Goal: Communication & Community: Answer question/provide support

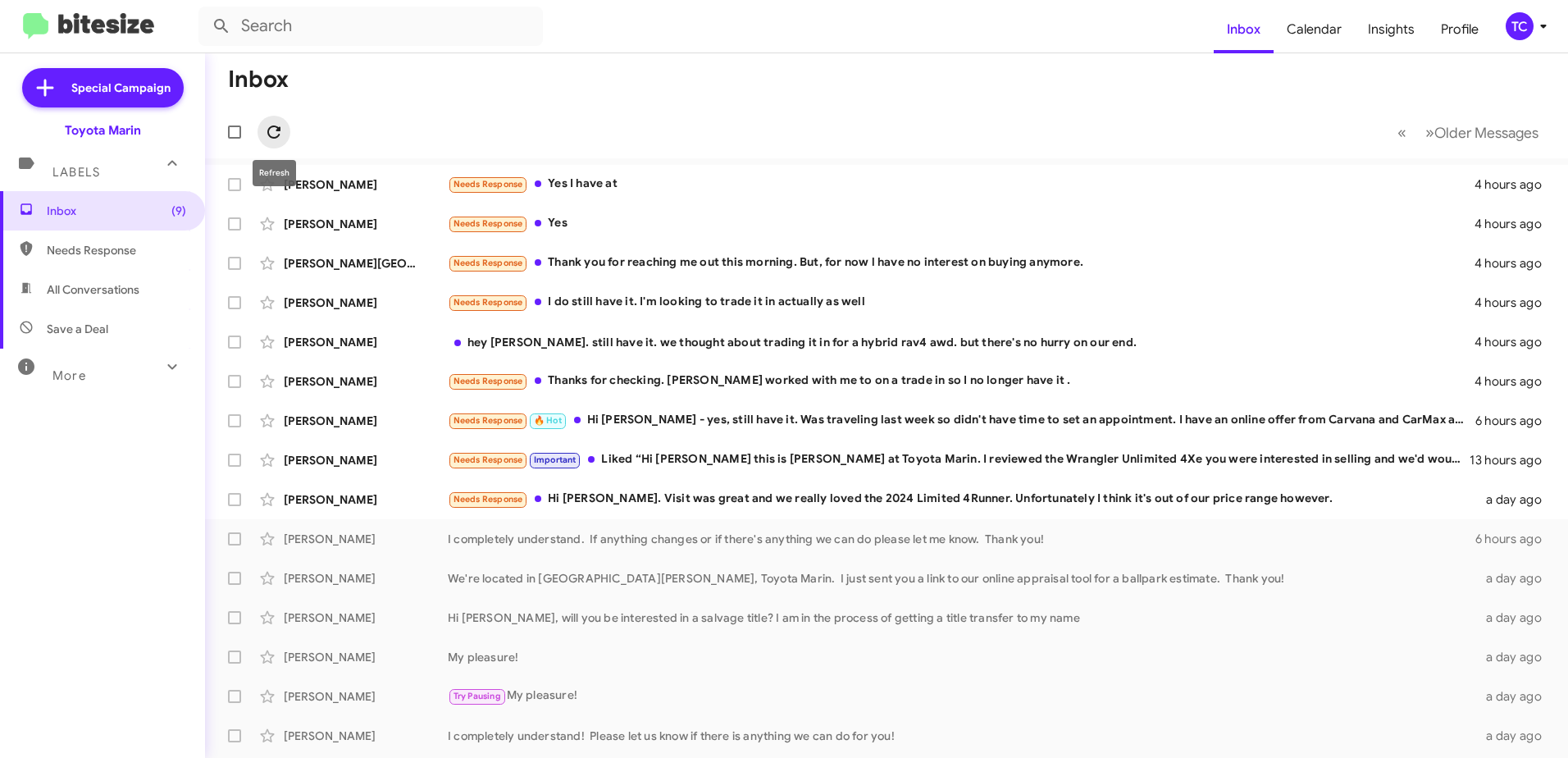
click at [275, 126] on icon at bounding box center [274, 132] width 19 height 19
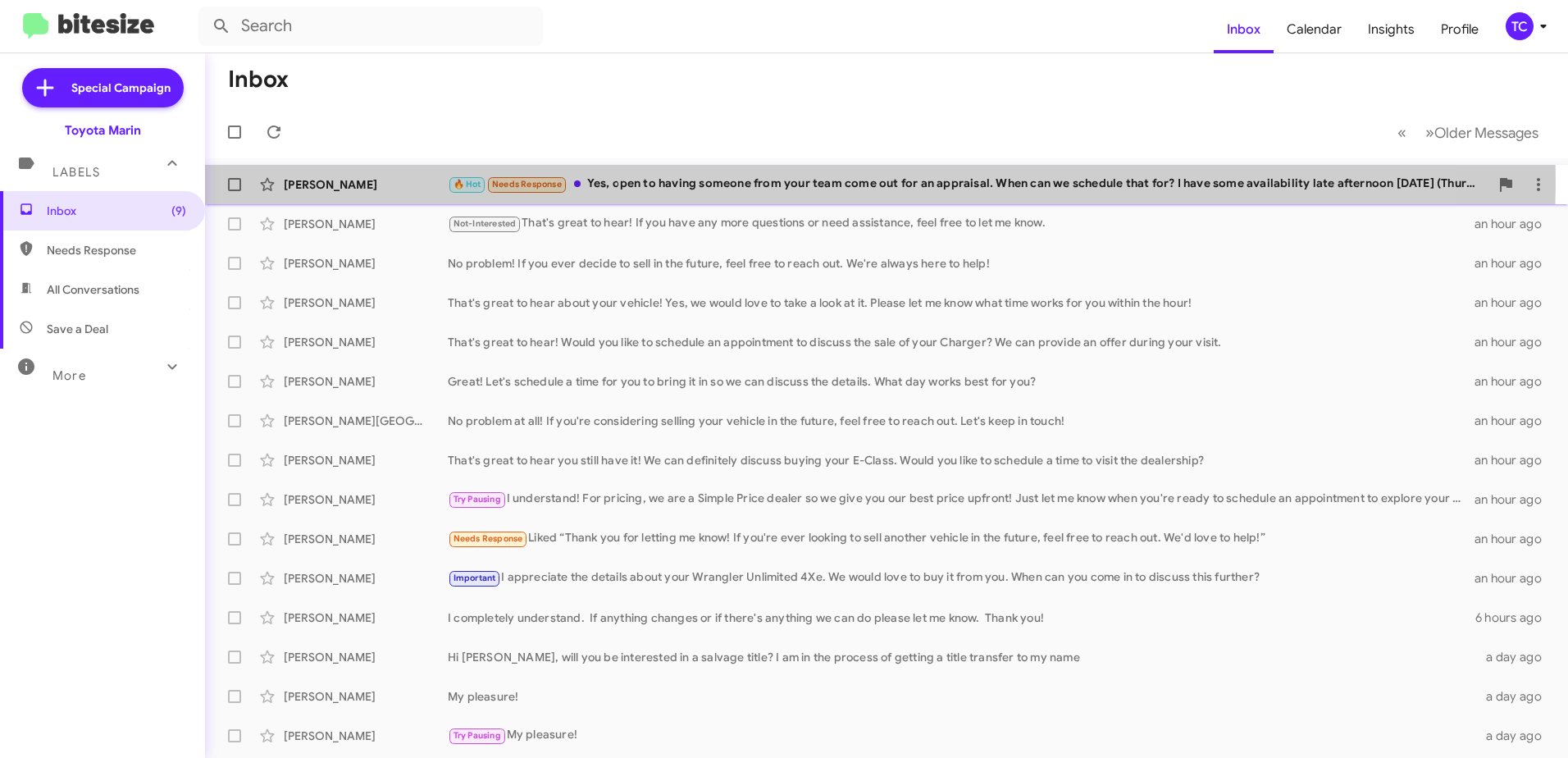
click at [777, 183] on div "🔥 Hot Needs Response Yes, open to having someone from your team come out for an…" at bounding box center [969, 183] width 1042 height 19
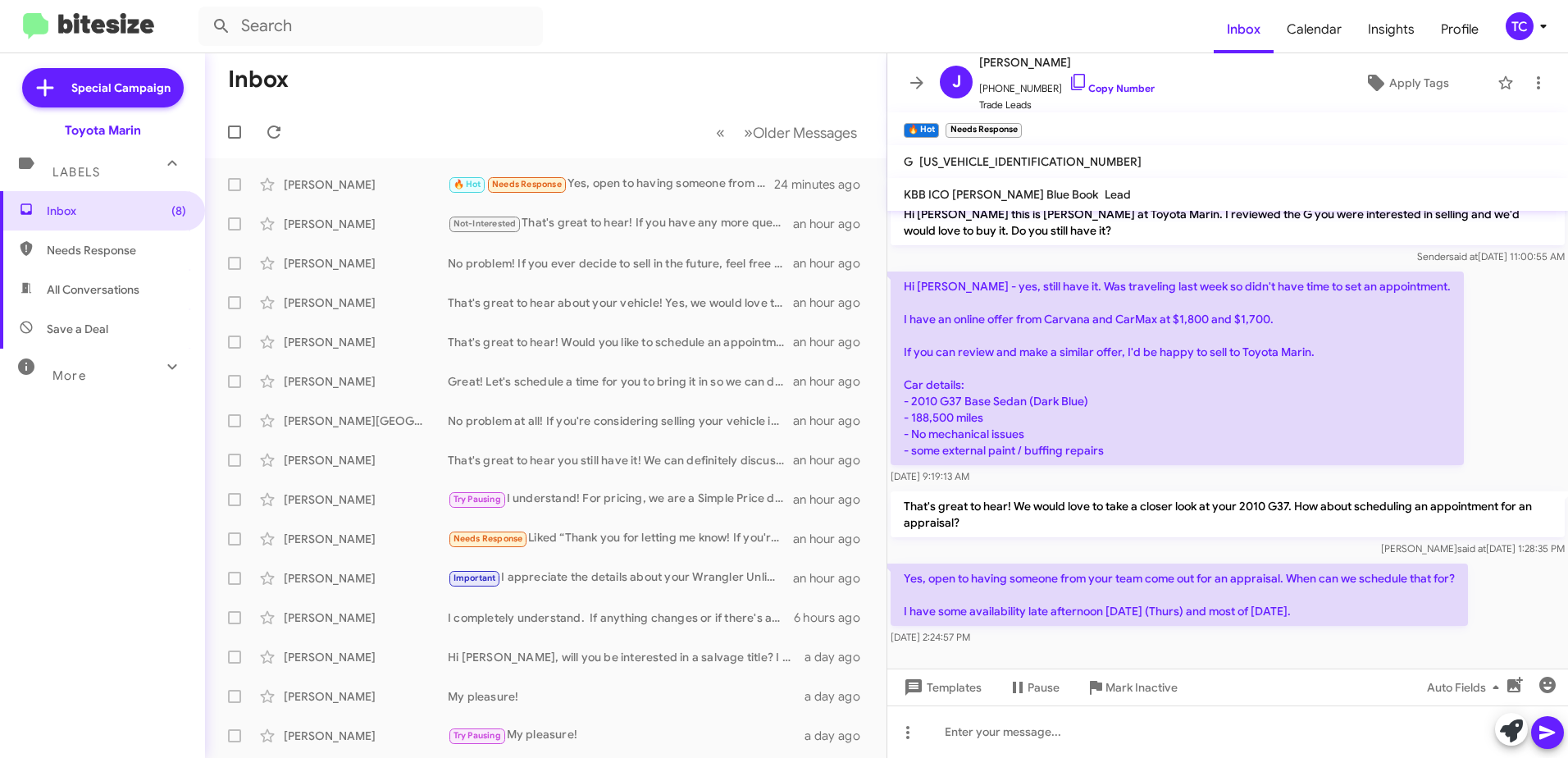
scroll to position [88, 0]
click at [1069, 84] on icon at bounding box center [1079, 82] width 19 height 19
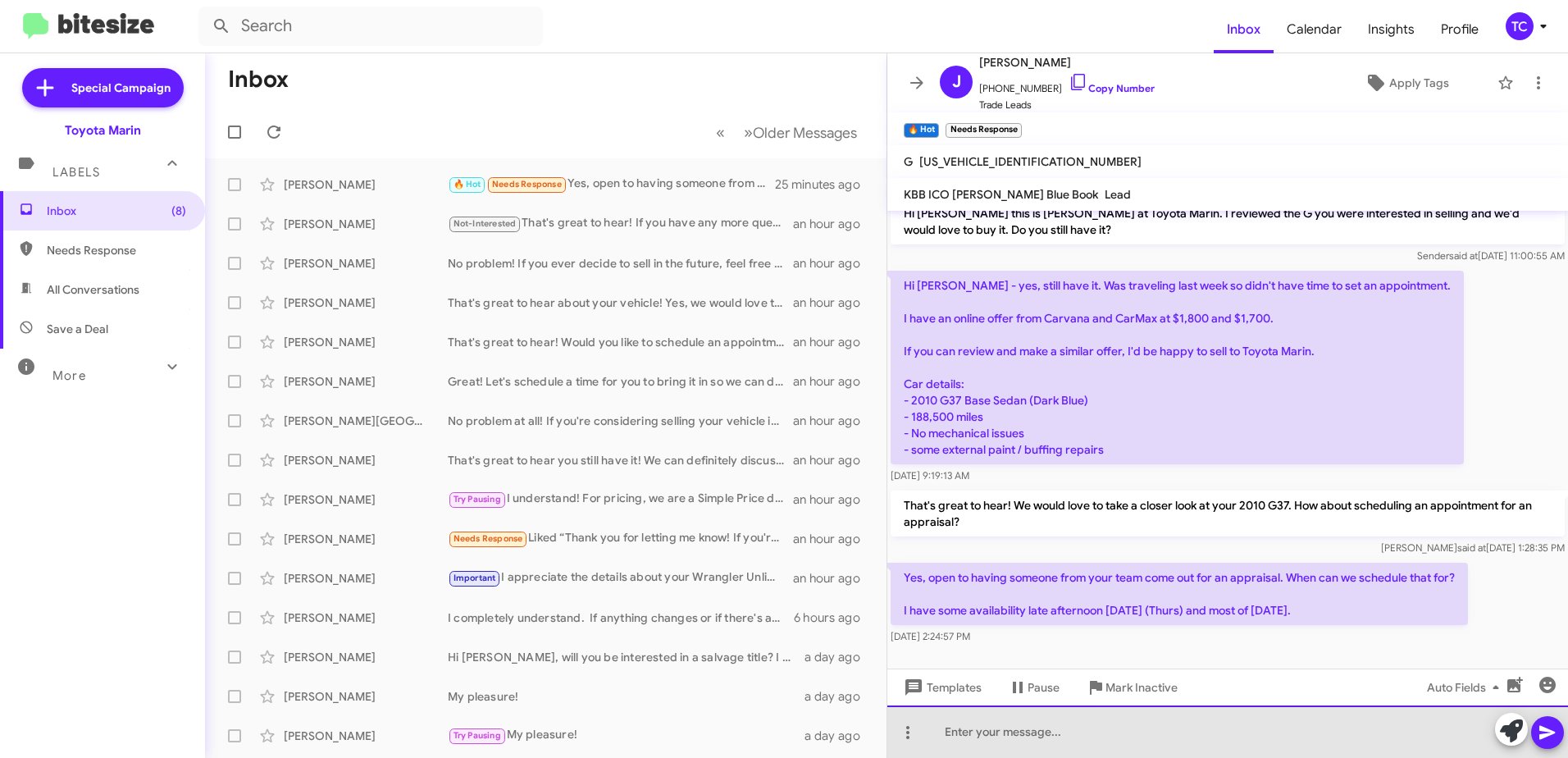
click at [1253, 723] on div at bounding box center [1228, 732] width 681 height 53
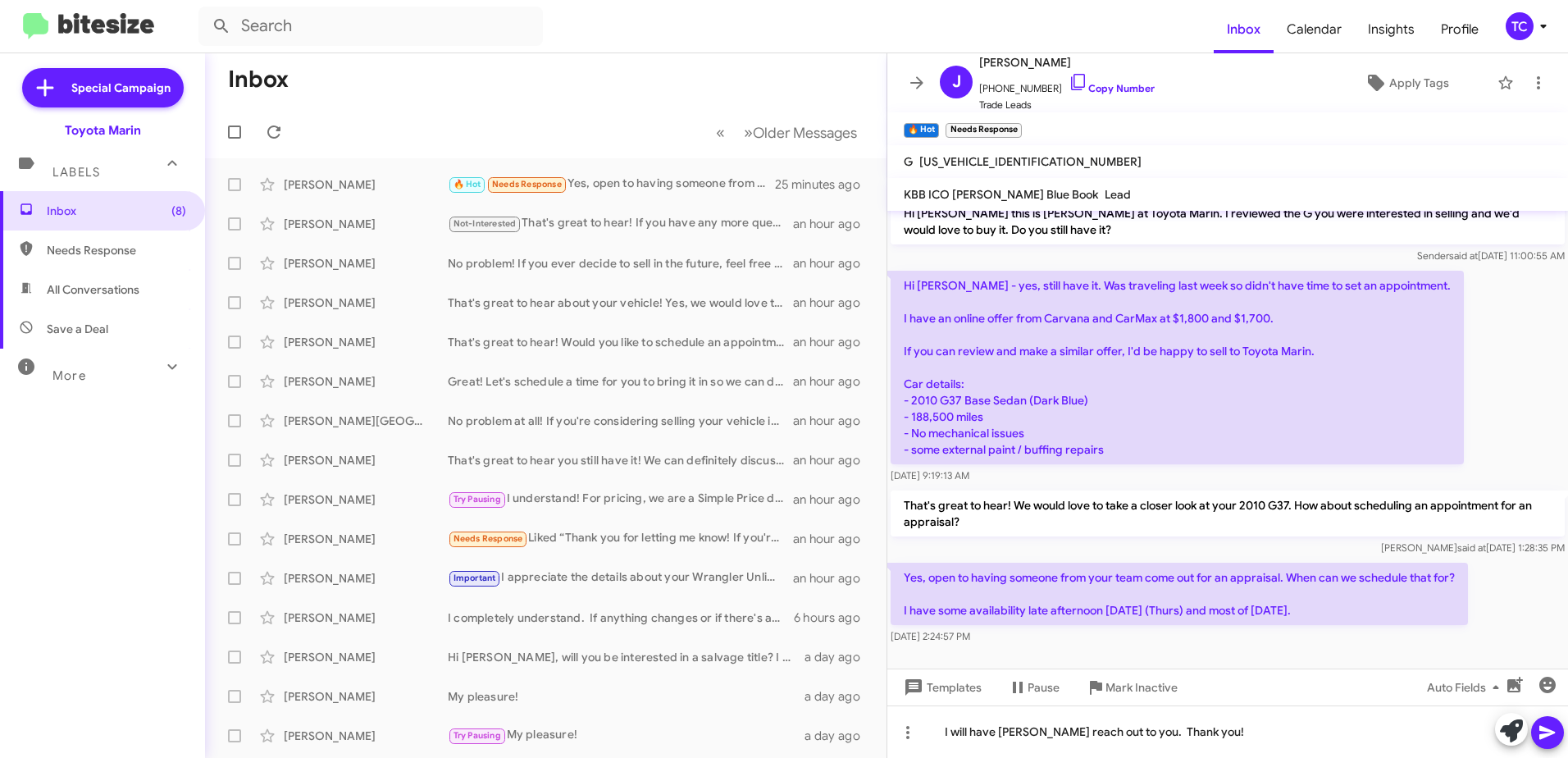
click at [1547, 725] on icon at bounding box center [1548, 733] width 19 height 19
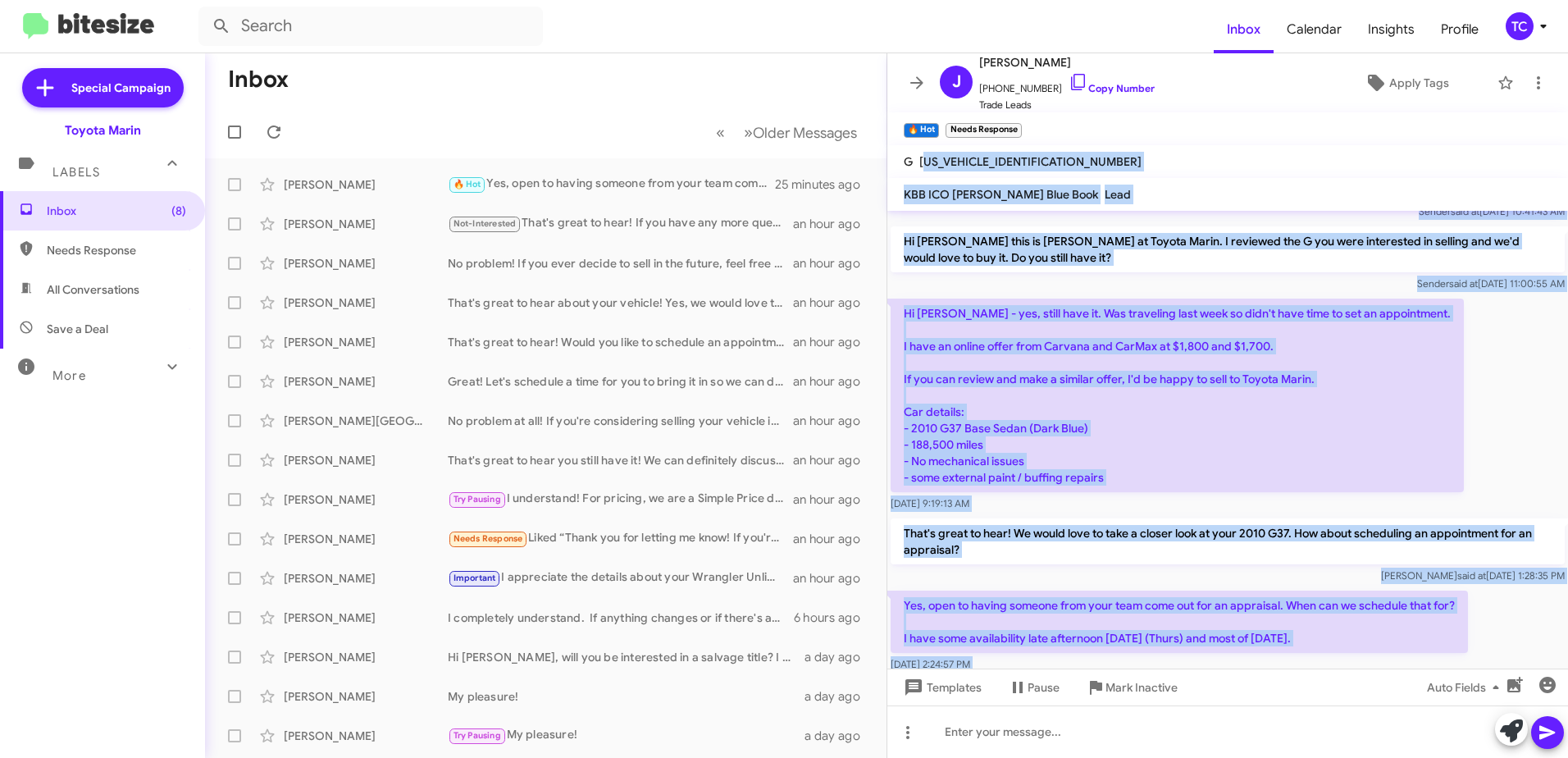
scroll to position [0, 0]
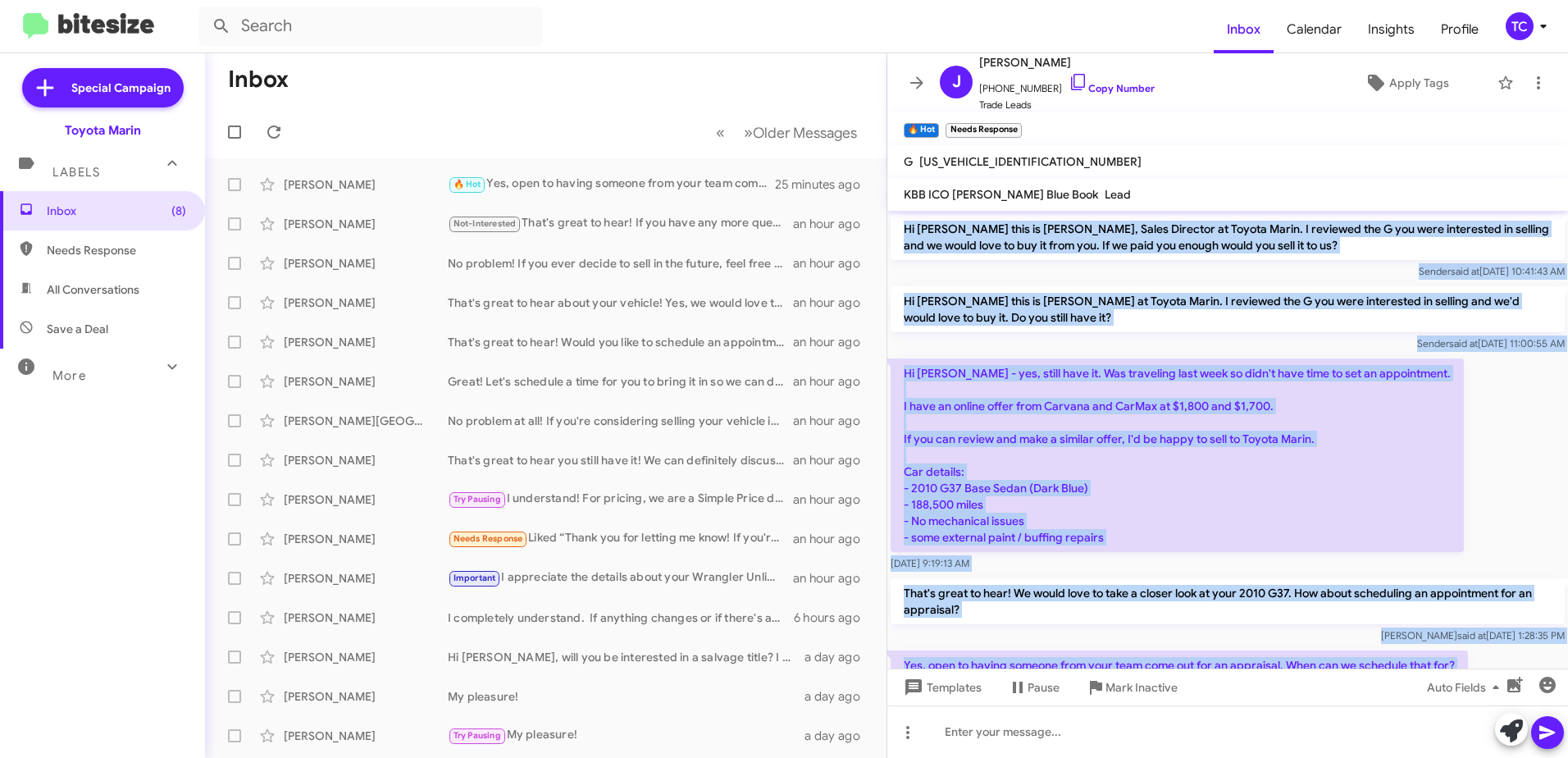
drag, startPoint x: 1545, startPoint y: 605, endPoint x: 902, endPoint y: 228, distance: 745.4
click at [902, 228] on div "Hi [PERSON_NAME] this is [PERSON_NAME], Sales Director at Toyota Marin. I revie…" at bounding box center [1228, 501] width 681 height 581
drag, startPoint x: 902, startPoint y: 228, endPoint x: 945, endPoint y: 236, distance: 43.7
copy div "Hi [PERSON_NAME] this is [PERSON_NAME], Sales Director at Toyota Marin. I revie…"
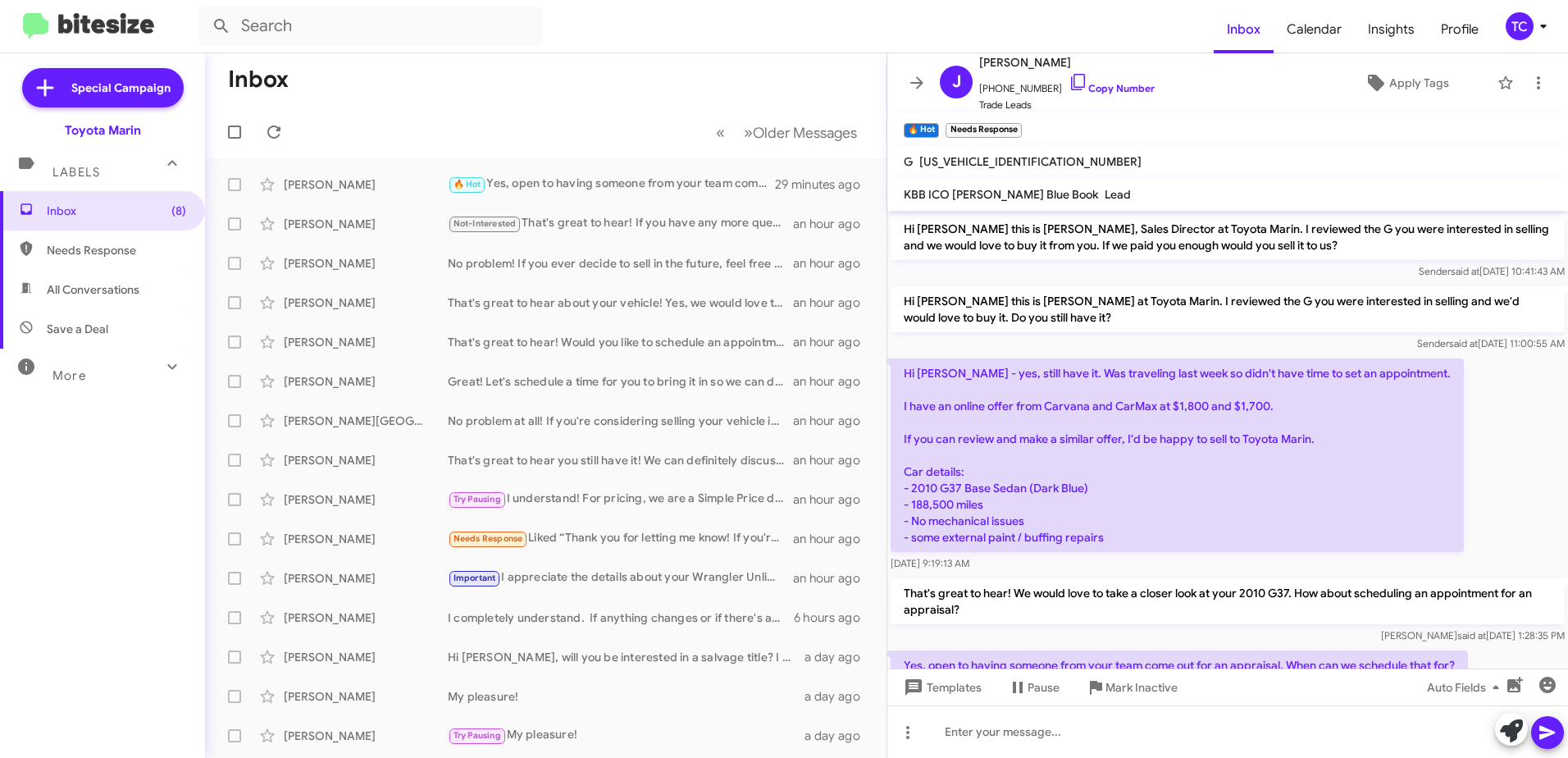
click at [83, 569] on div "Inbox (8) Needs Response All Conversations Save a Deal More Important 🔥 Hot App…" at bounding box center [102, 418] width 205 height 454
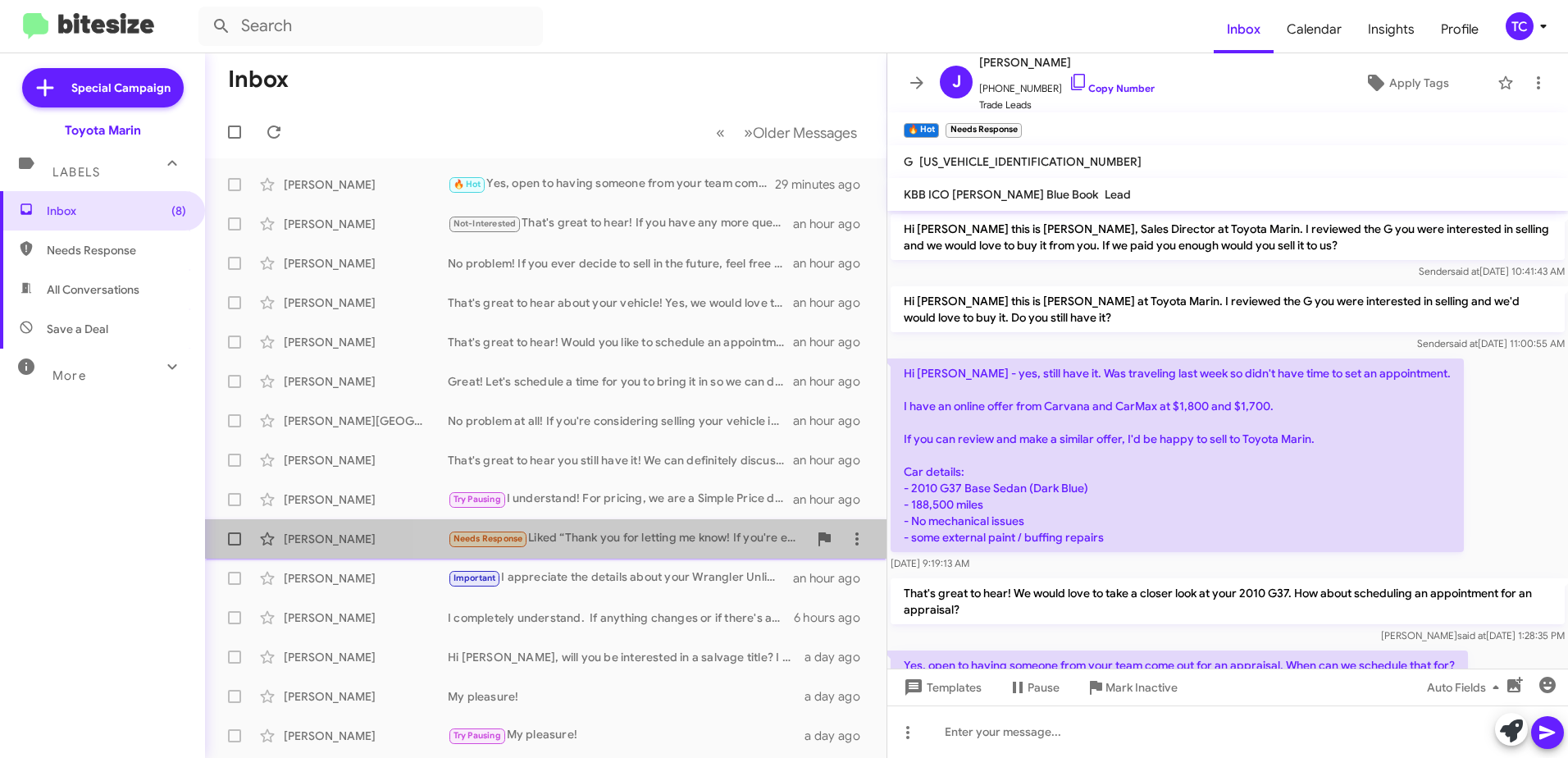
click at [642, 539] on div "Needs Response Liked “Thank you for letting me know! If you're ever looking to …" at bounding box center [628, 538] width 360 height 19
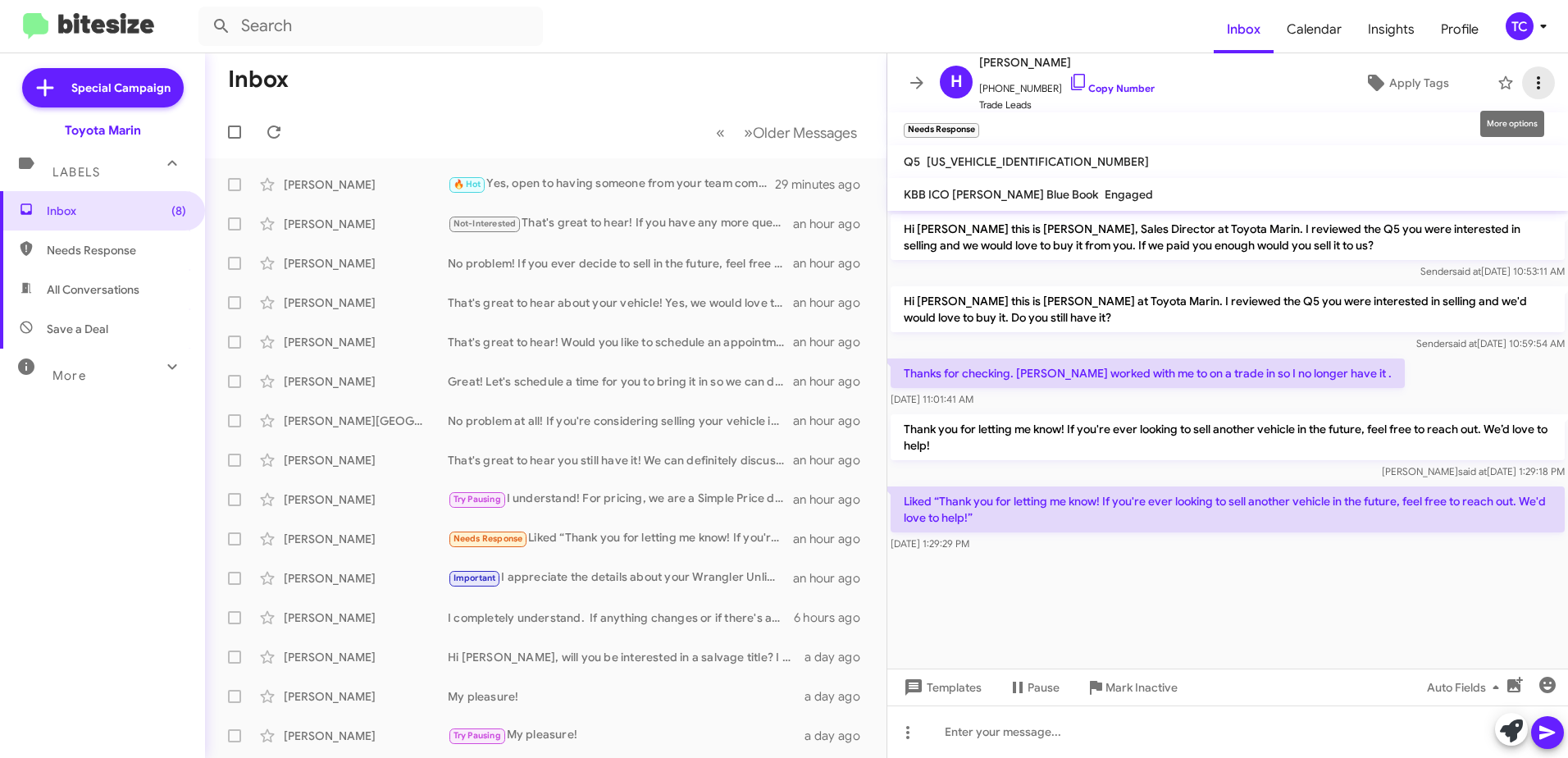
click at [1536, 83] on span at bounding box center [1539, 83] width 33 height 19
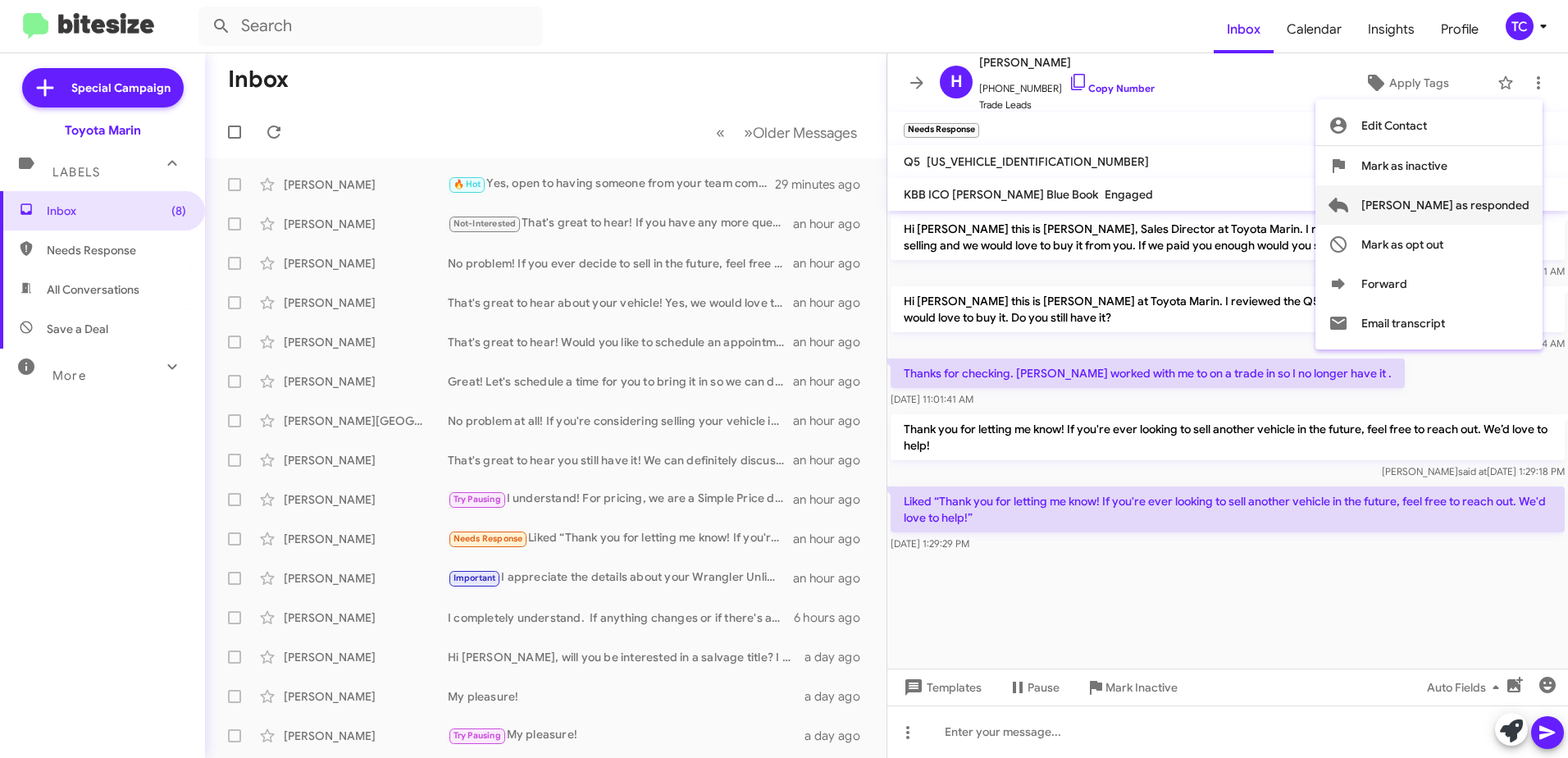
click at [1475, 202] on span "[PERSON_NAME] as responded" at bounding box center [1445, 205] width 169 height 39
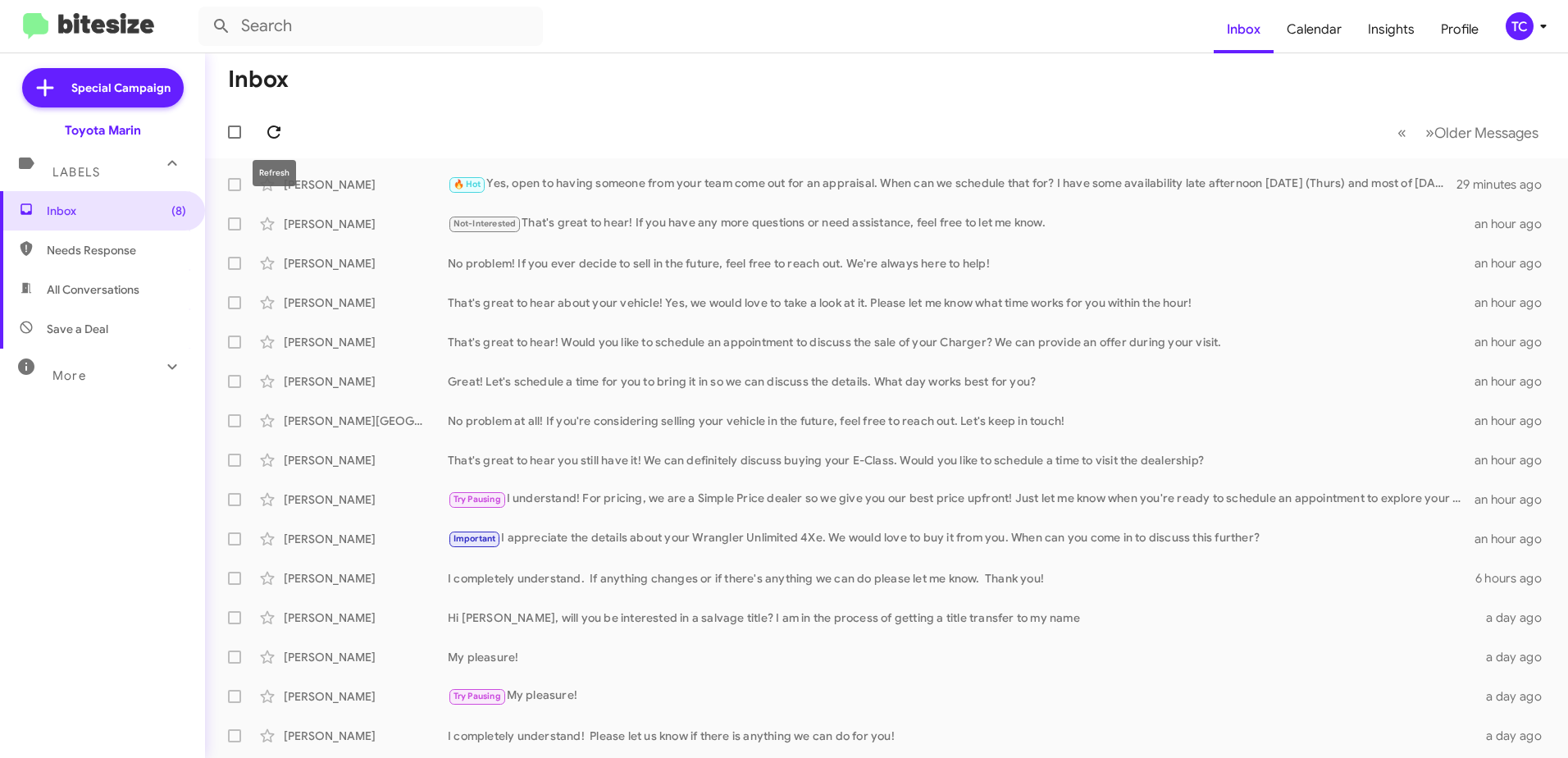
click at [272, 134] on icon at bounding box center [274, 132] width 19 height 19
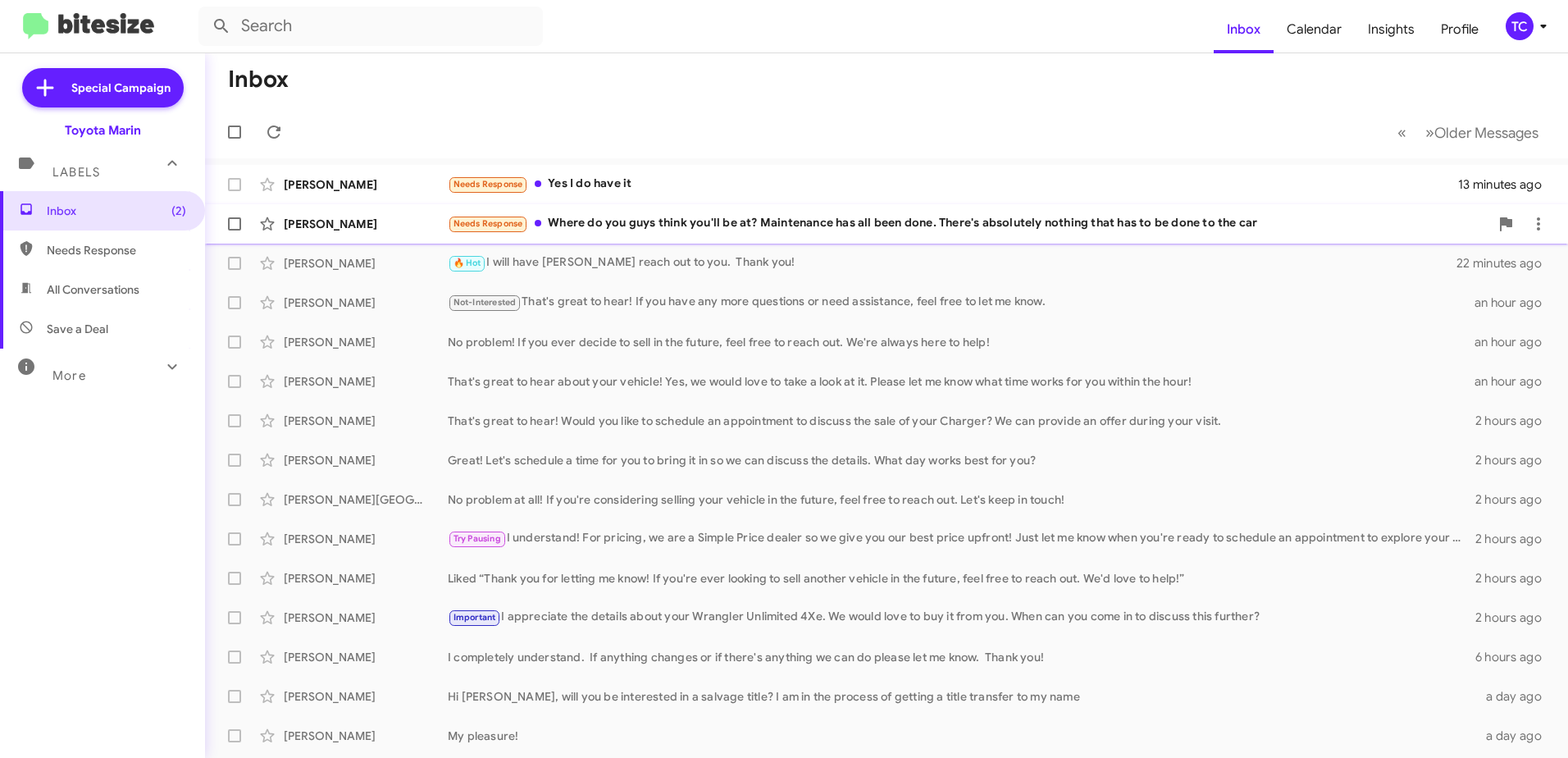
click at [584, 231] on div "Needs Response Where do you guys think you'll be at? Maintenance has all been d…" at bounding box center [969, 223] width 1042 height 19
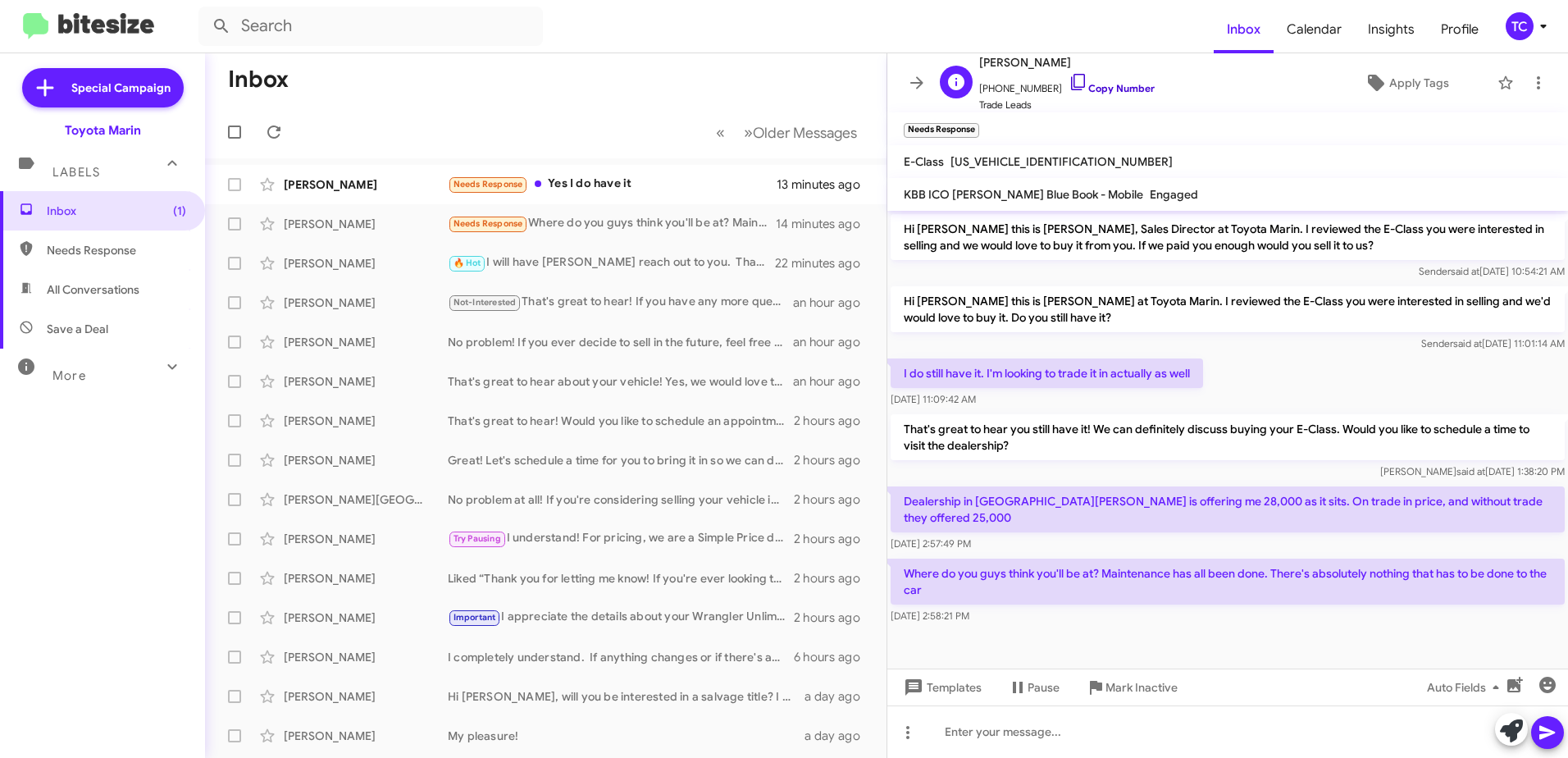
click at [1069, 76] on icon at bounding box center [1079, 82] width 19 height 19
click at [1055, 163] on span "[US_VEHICLE_IDENTIFICATION_NUMBER]" at bounding box center [1062, 161] width 222 height 15
copy span "[US_VEHICLE_IDENTIFICATION_NUMBER]"
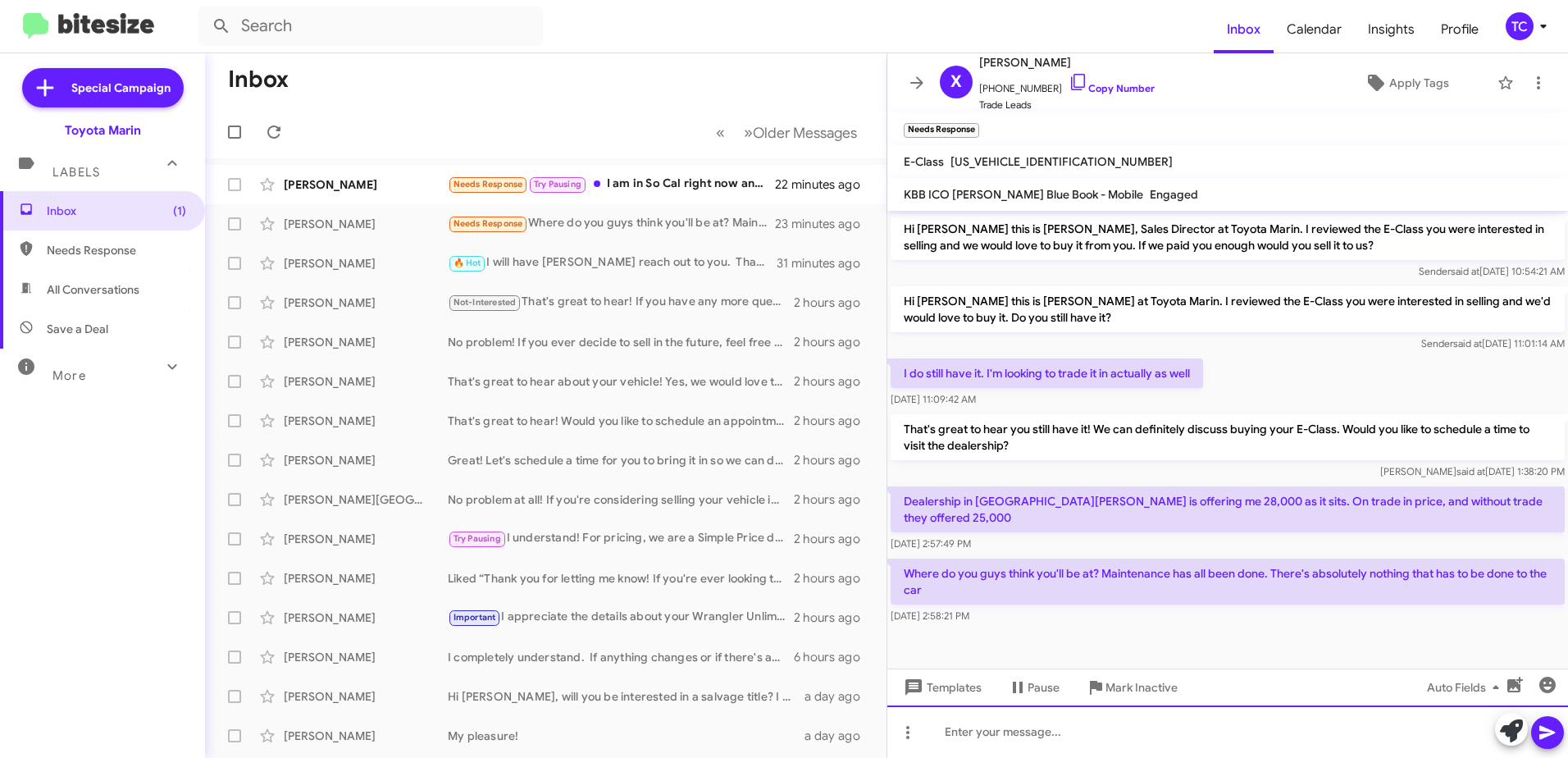
click at [1127, 728] on div at bounding box center [1228, 732] width 681 height 53
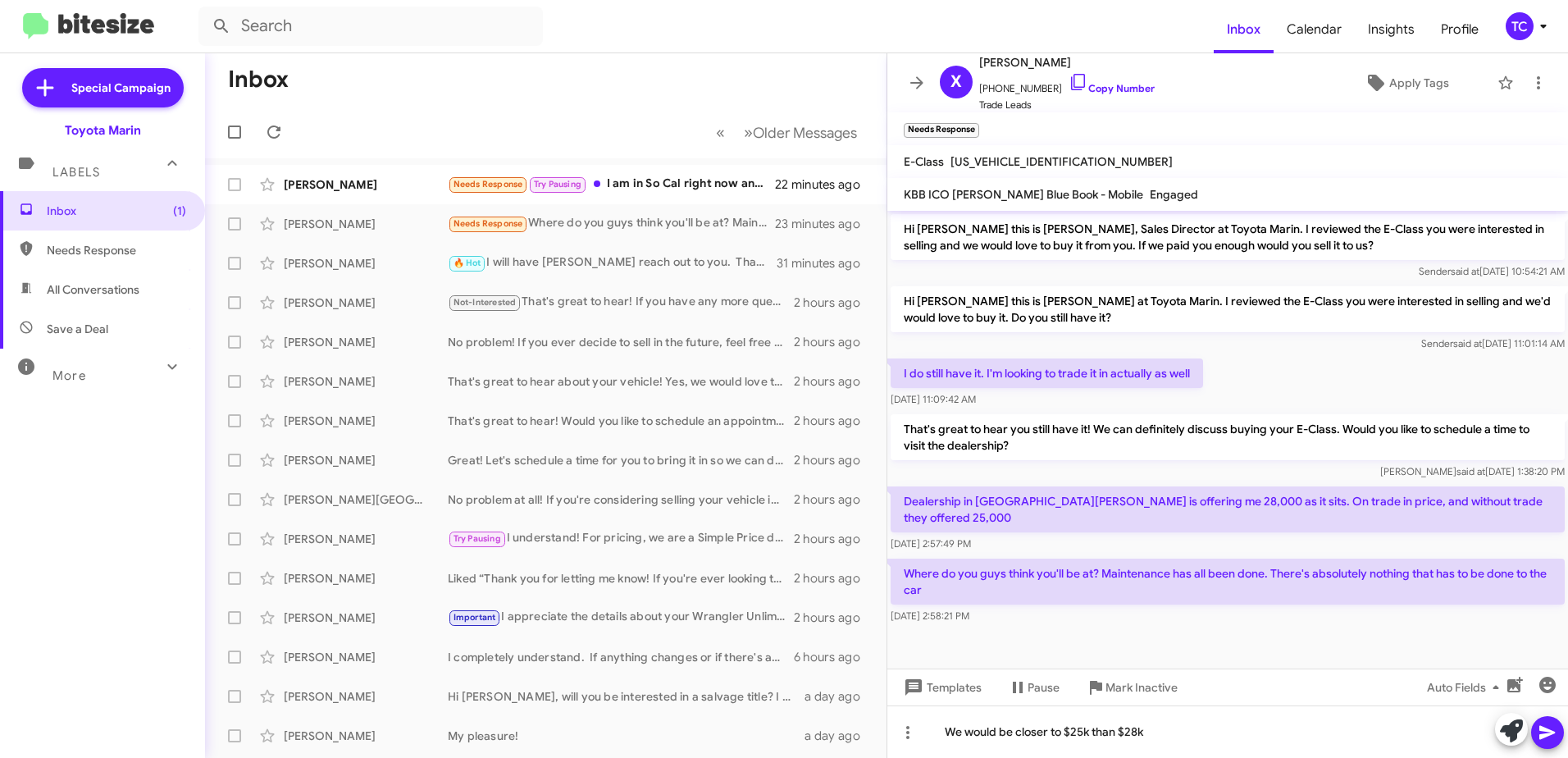
click at [1542, 724] on icon at bounding box center [1548, 733] width 19 height 19
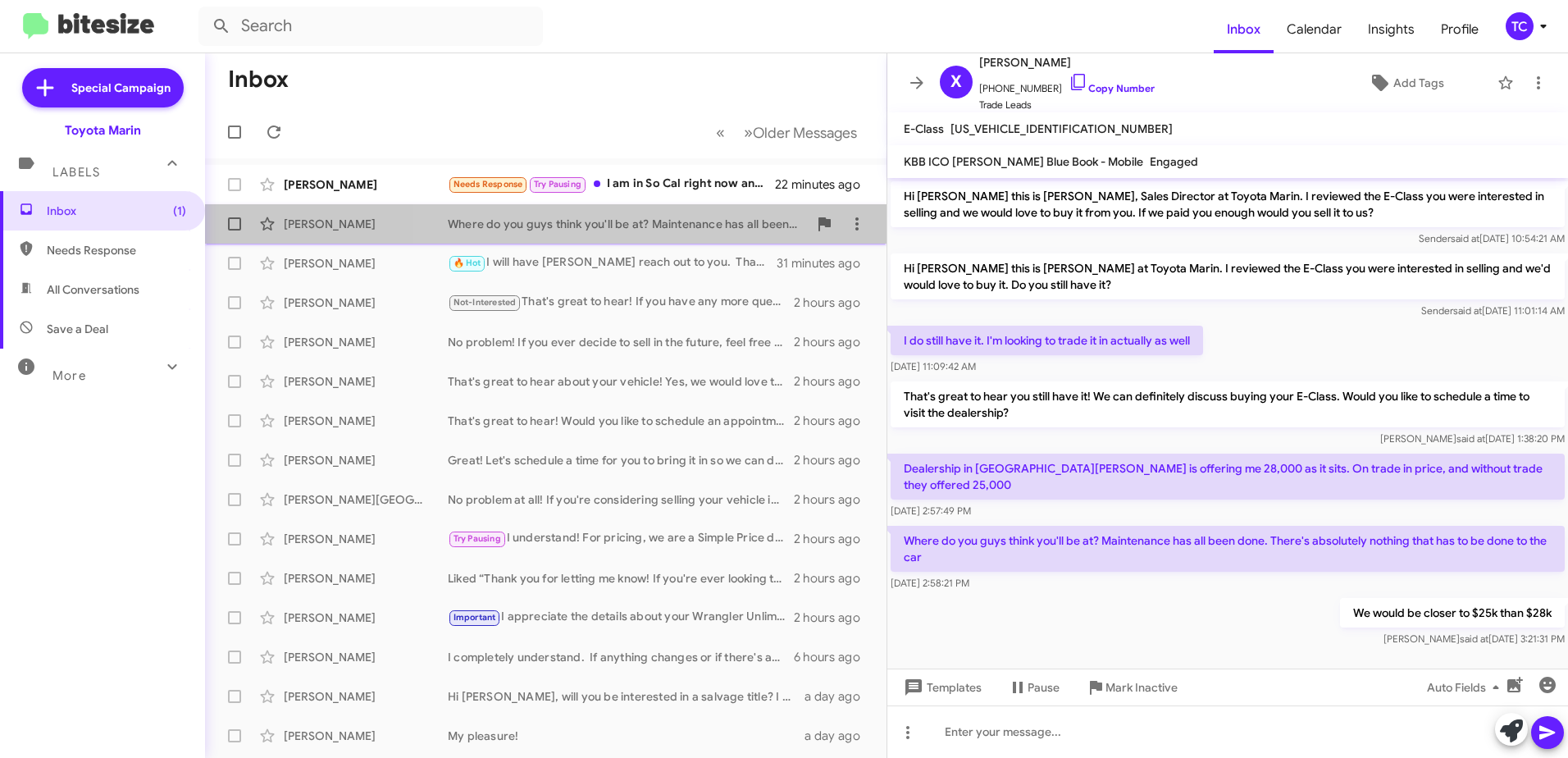
click at [584, 225] on div "Where do you guys think you'll be at? Maintenance has all been done. There's ab…" at bounding box center [628, 223] width 360 height 17
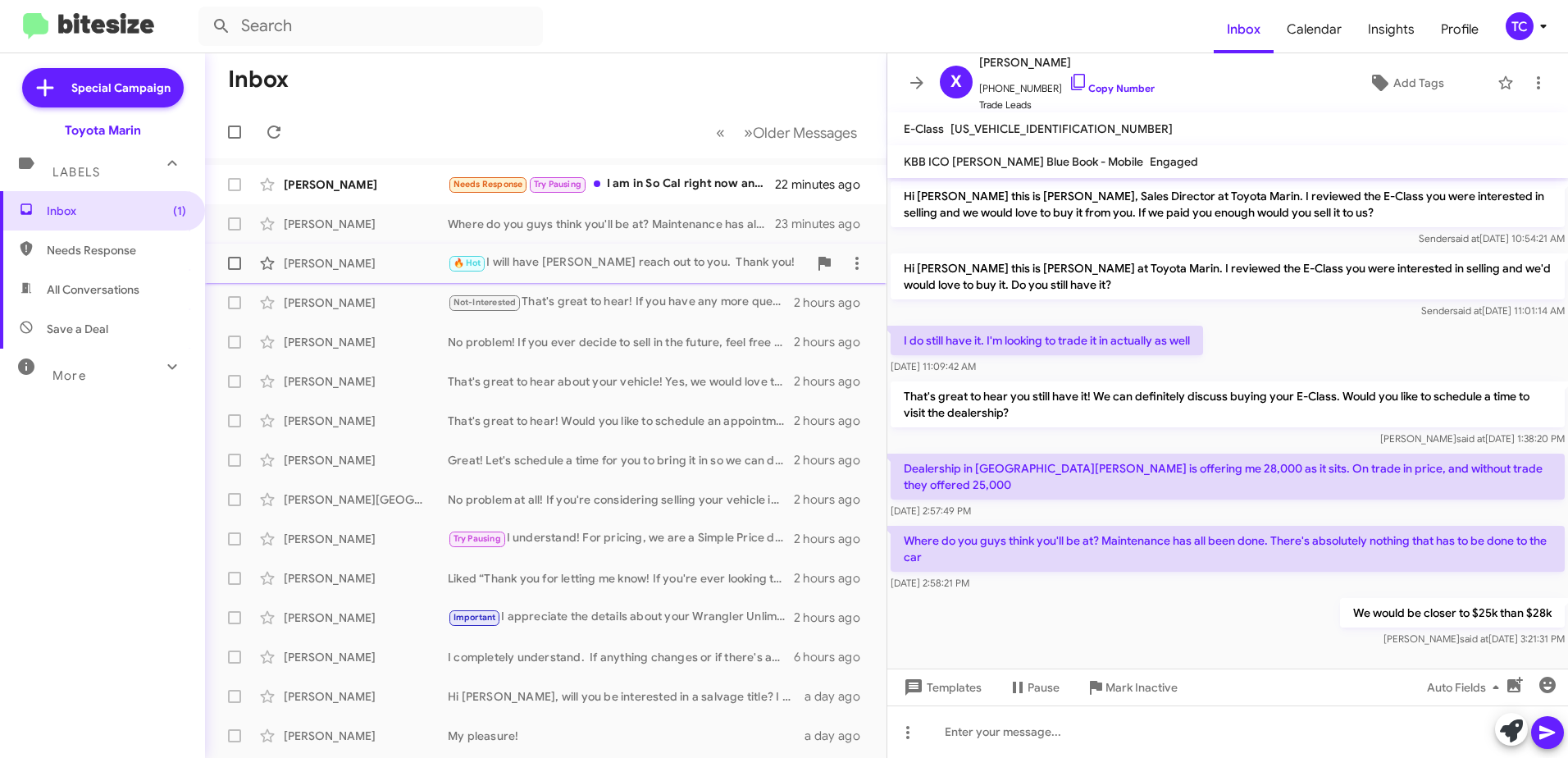
click at [594, 265] on div "🔥 Hot I will have [PERSON_NAME] reach out to you. Thank you!" at bounding box center [628, 262] width 360 height 19
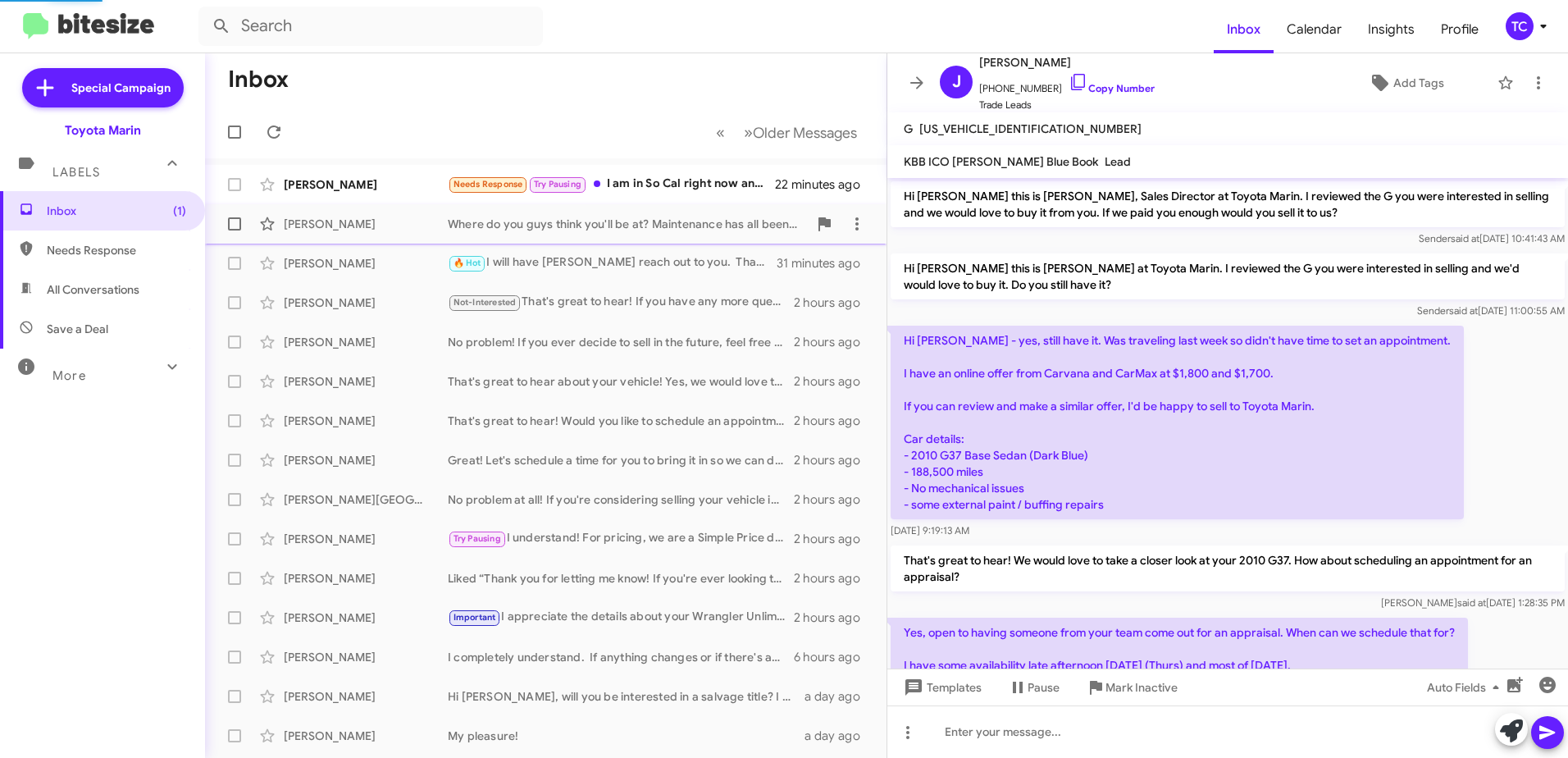
scroll to position [115, 0]
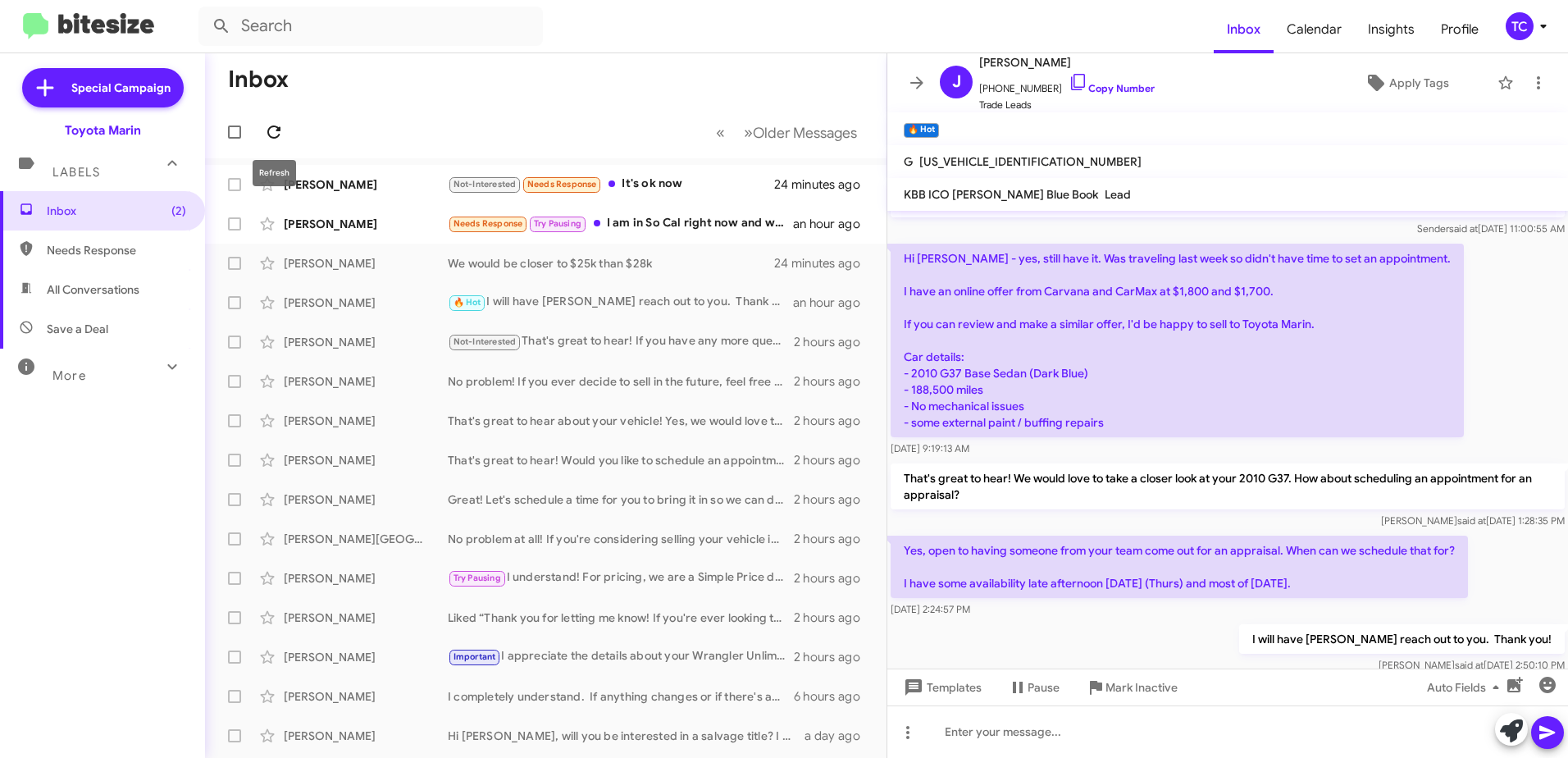
click at [270, 133] on icon at bounding box center [274, 132] width 19 height 19
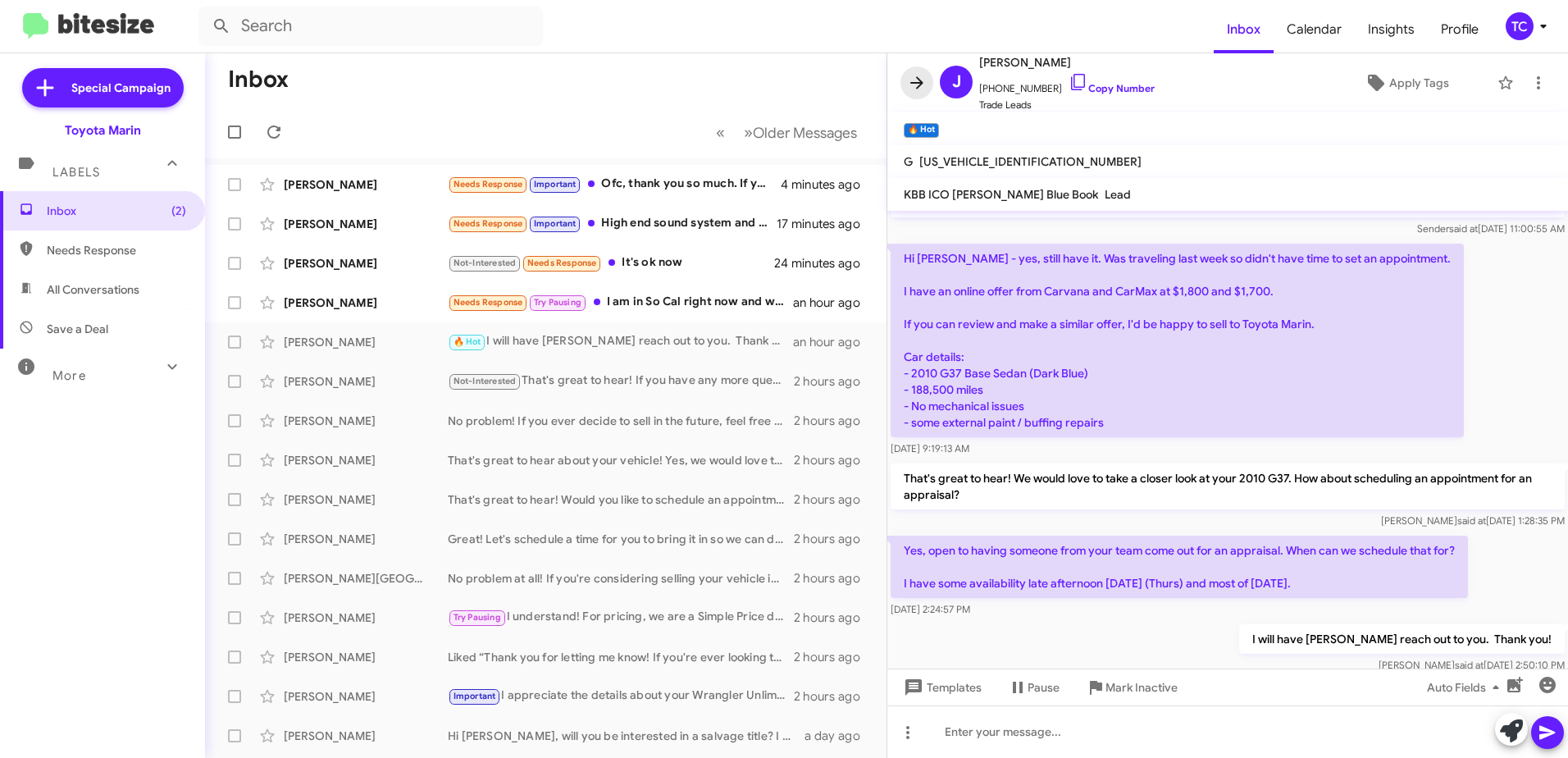
click at [920, 82] on icon at bounding box center [916, 82] width 13 height 13
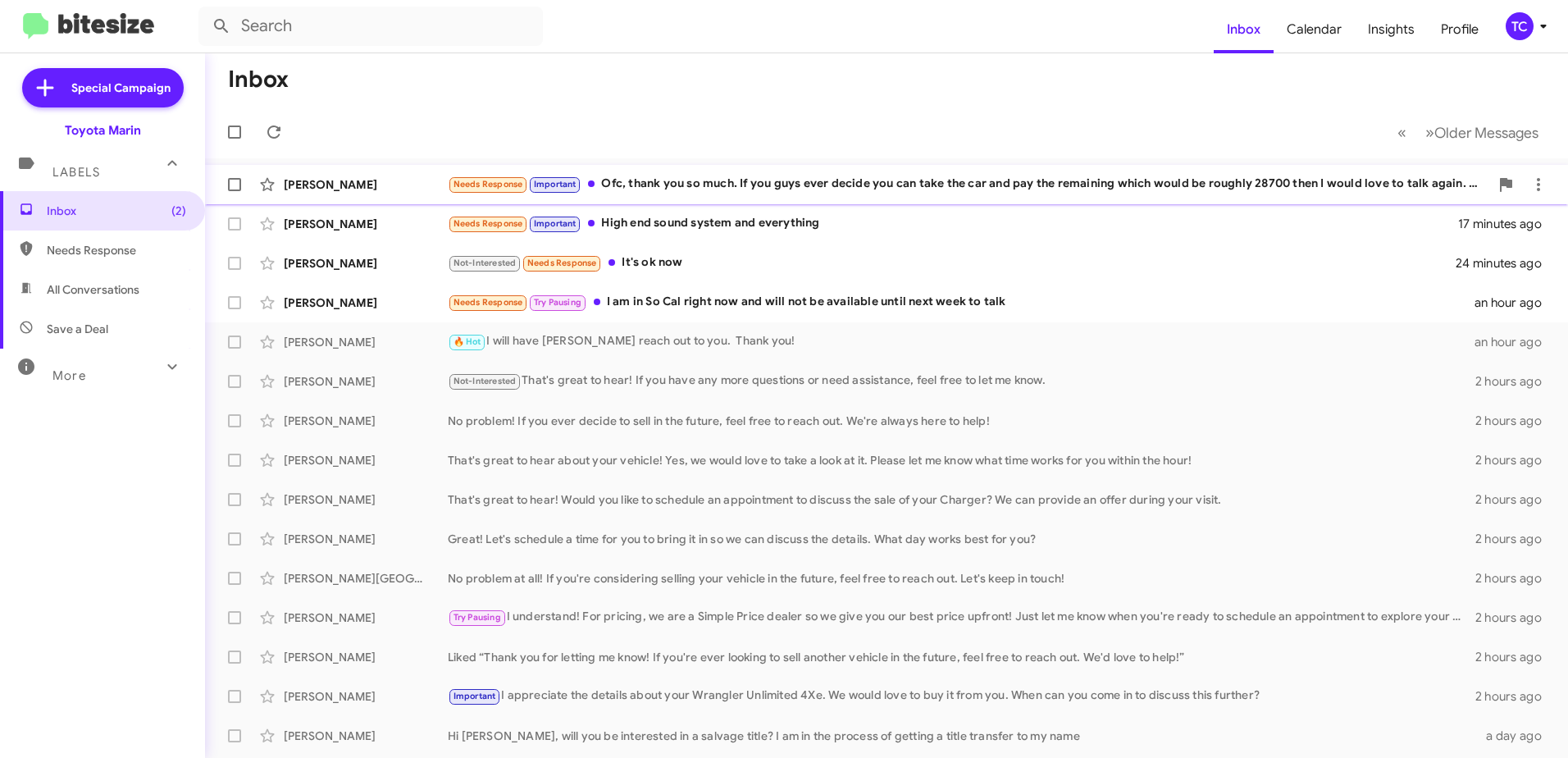
click at [734, 182] on div "Needs Response Important Ofc, thank you so much. If you guys ever decide you ca…" at bounding box center [969, 183] width 1042 height 19
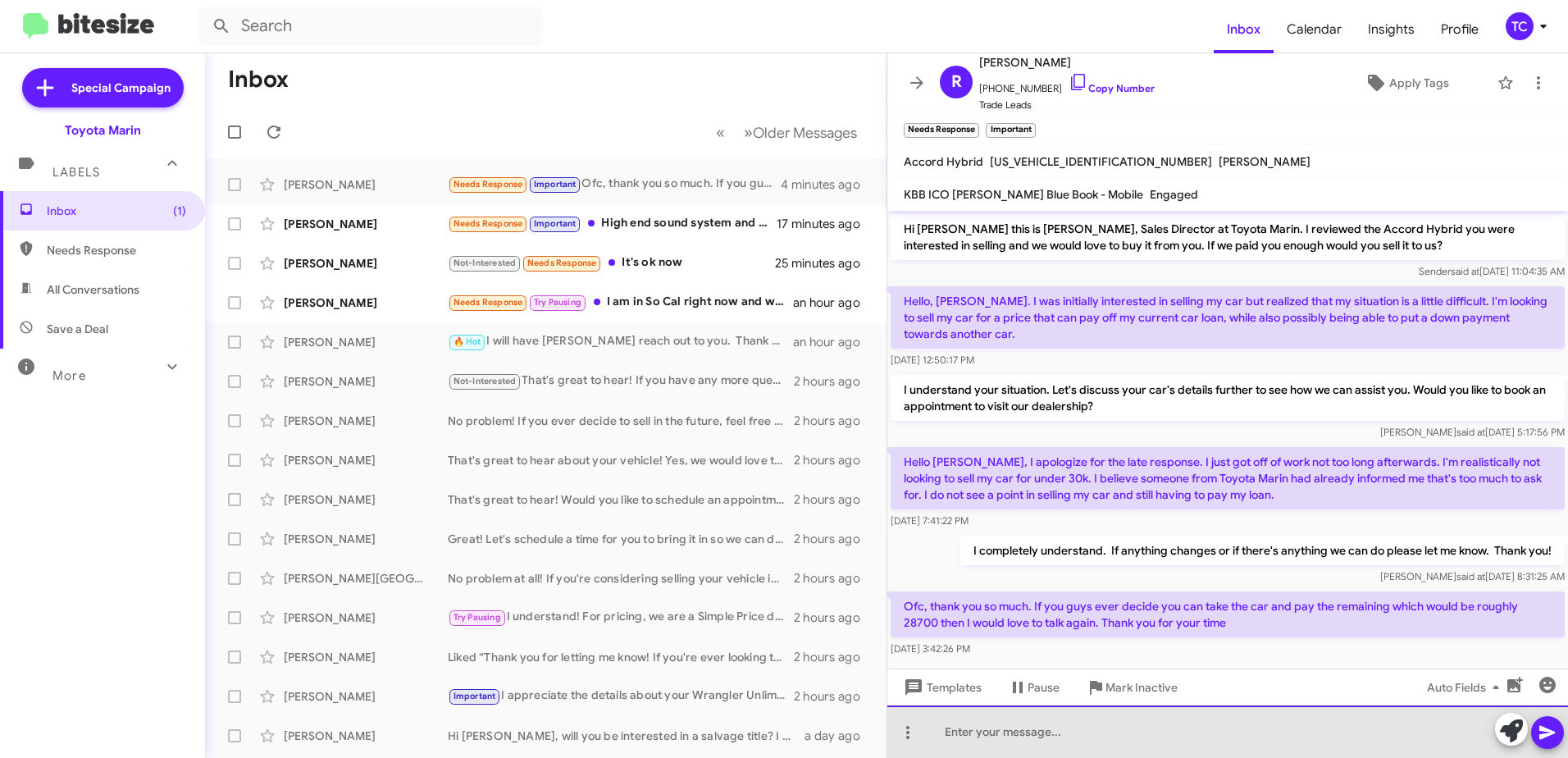
click at [1091, 727] on div at bounding box center [1228, 732] width 681 height 53
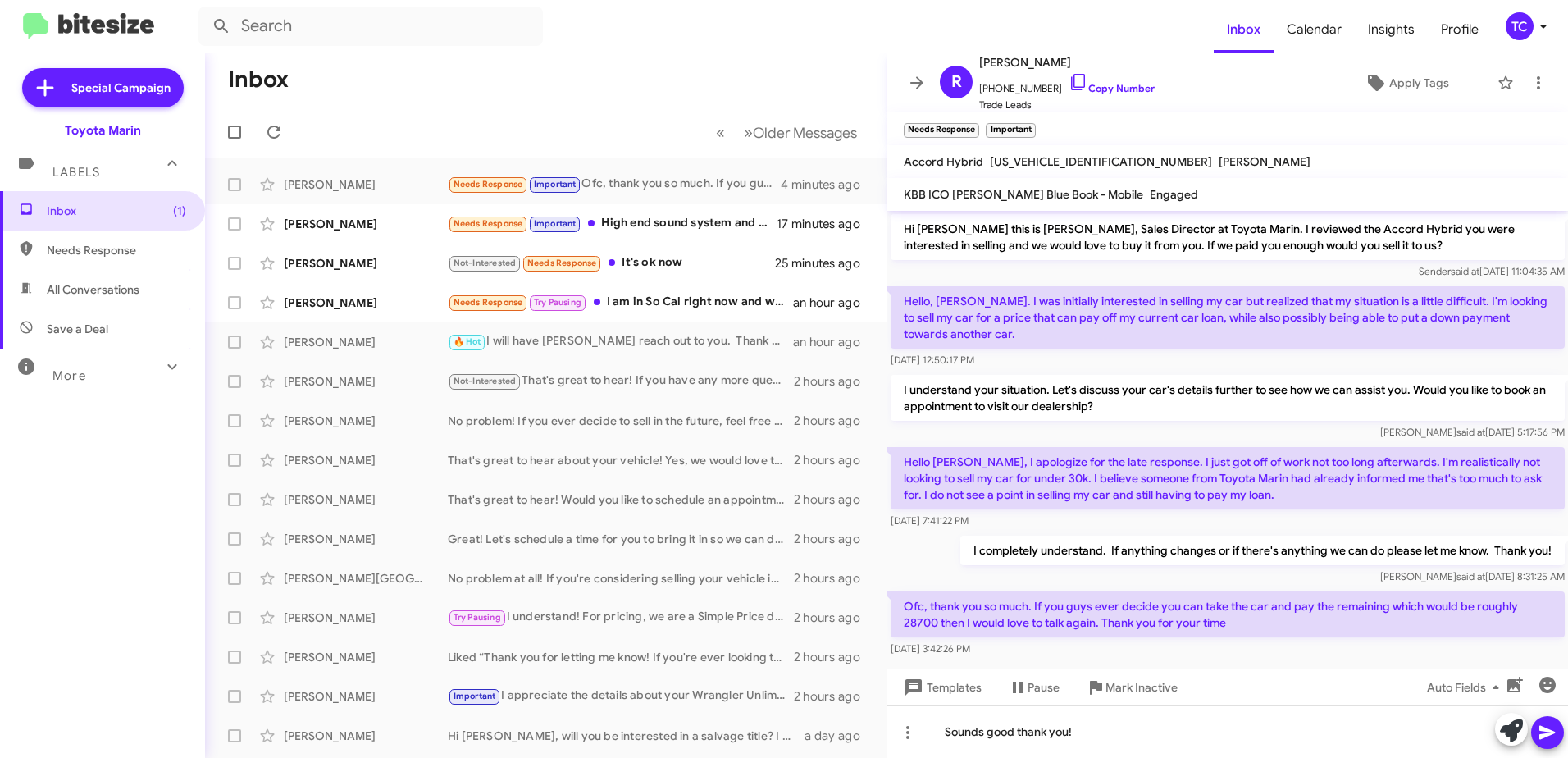
click at [1557, 733] on icon at bounding box center [1548, 733] width 19 height 19
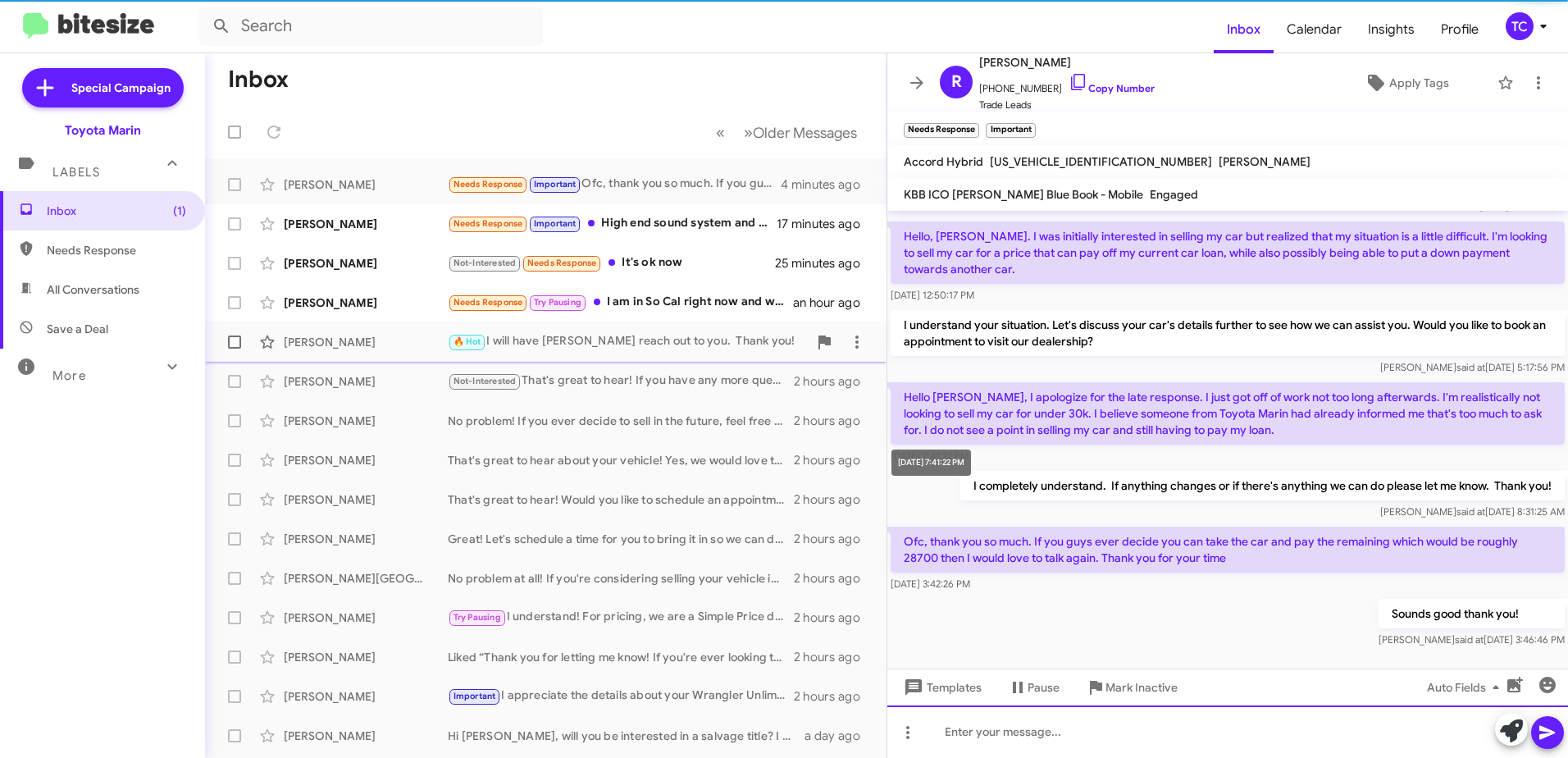
scroll to position [76, 0]
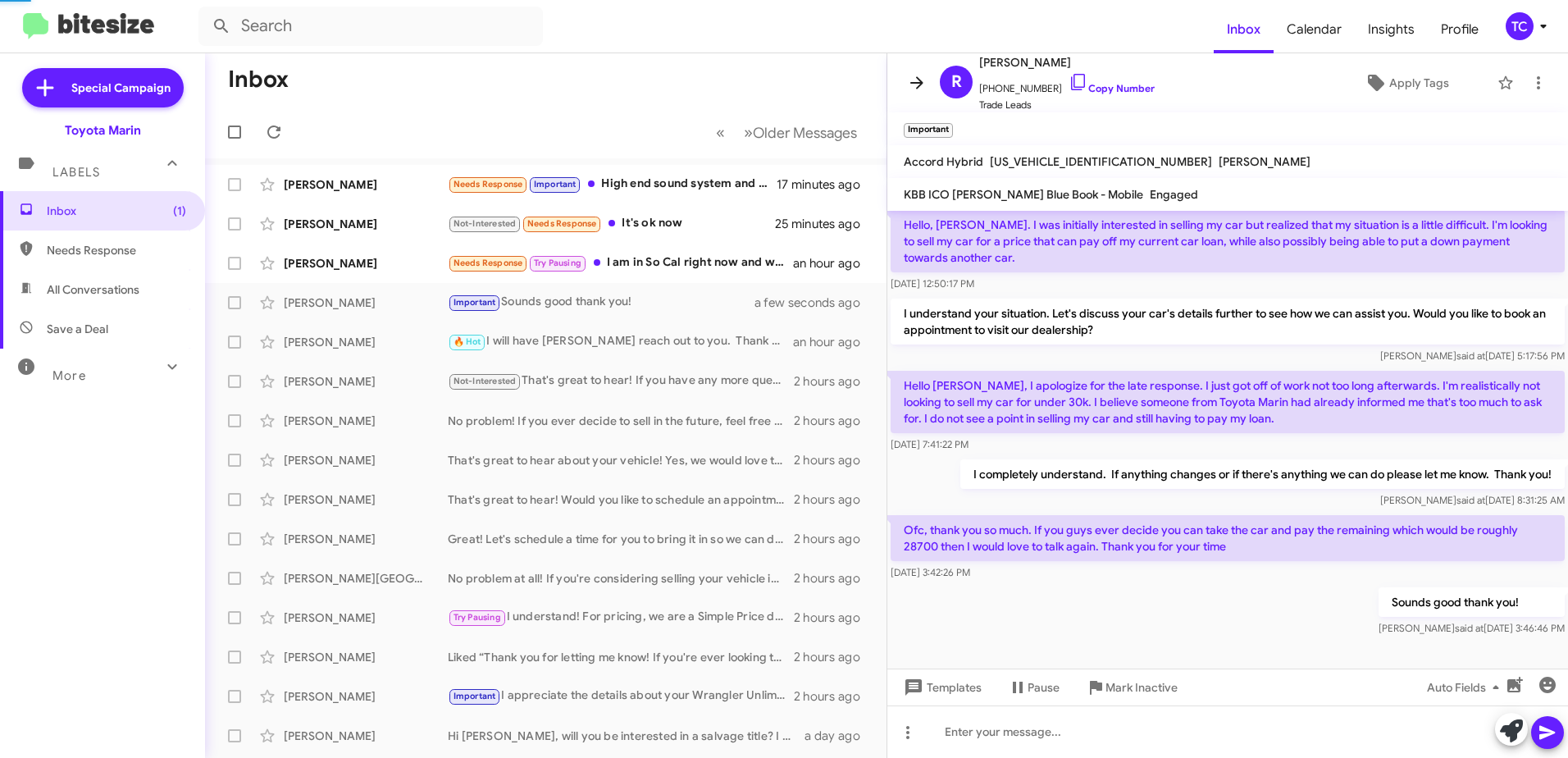
click at [919, 78] on icon at bounding box center [916, 82] width 13 height 13
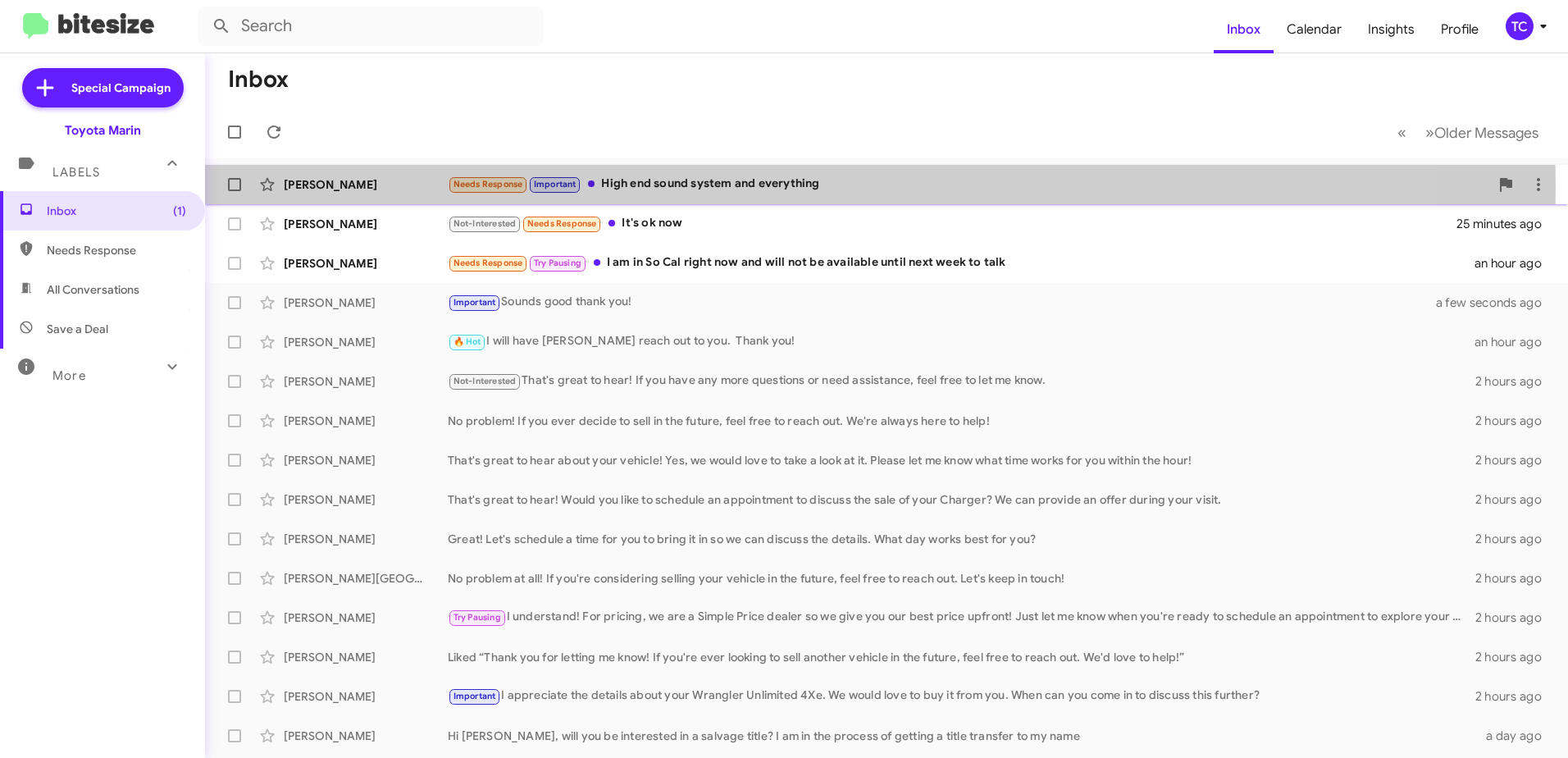
click at [767, 187] on div "Needs Response Important High end sound system and everything" at bounding box center [969, 183] width 1042 height 19
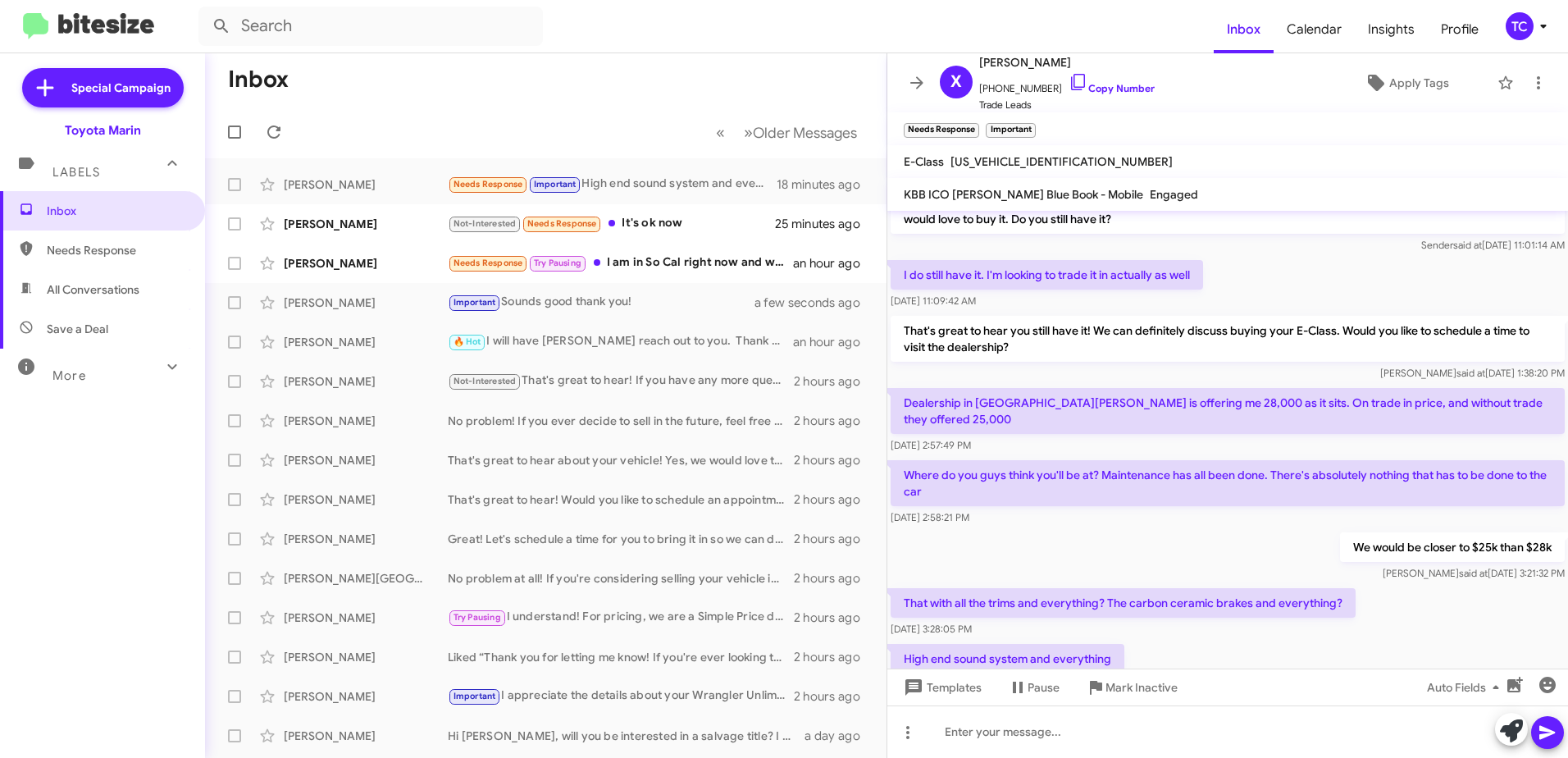
scroll to position [147, 0]
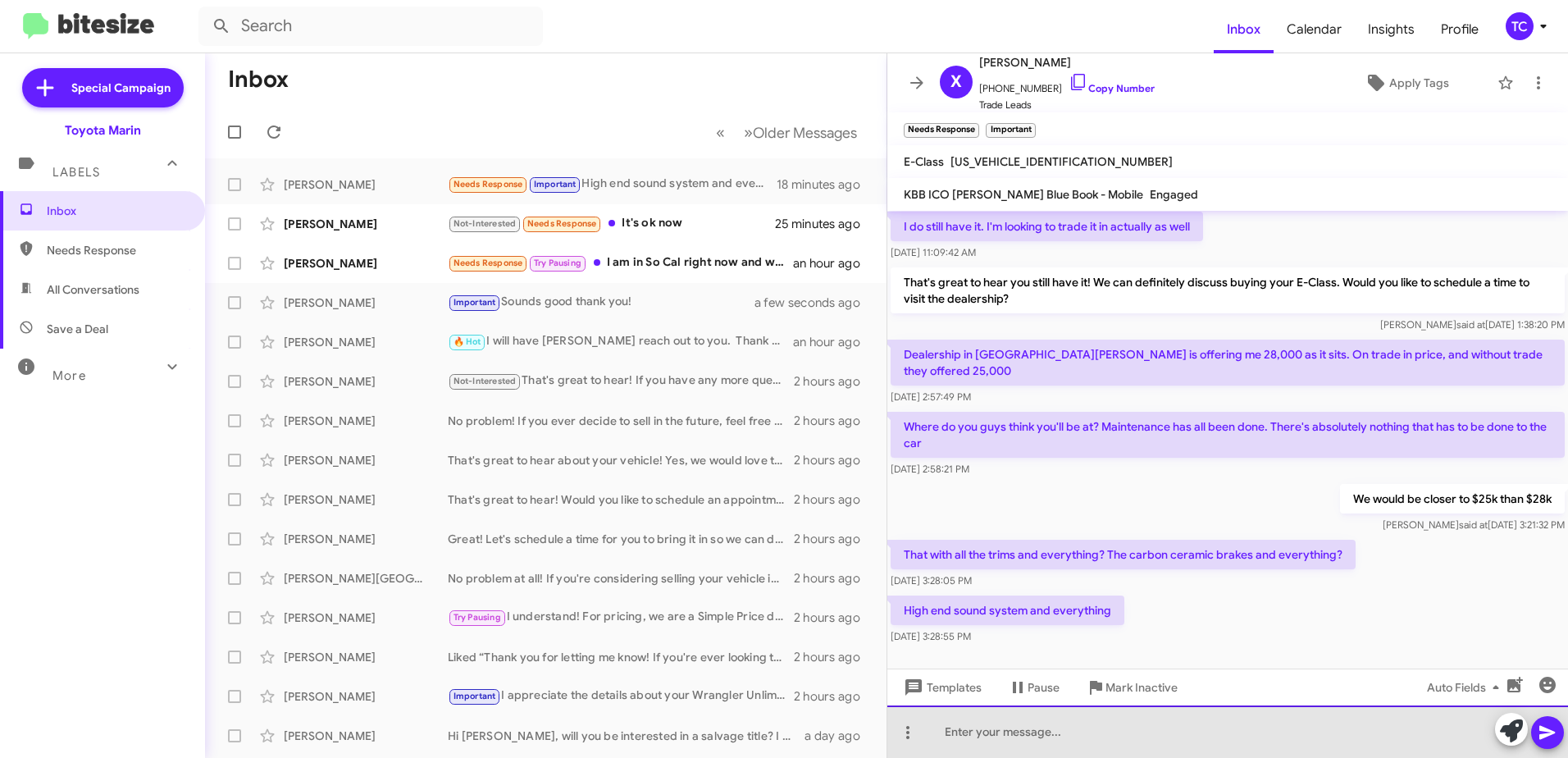
click at [1118, 723] on div at bounding box center [1228, 732] width 681 height 53
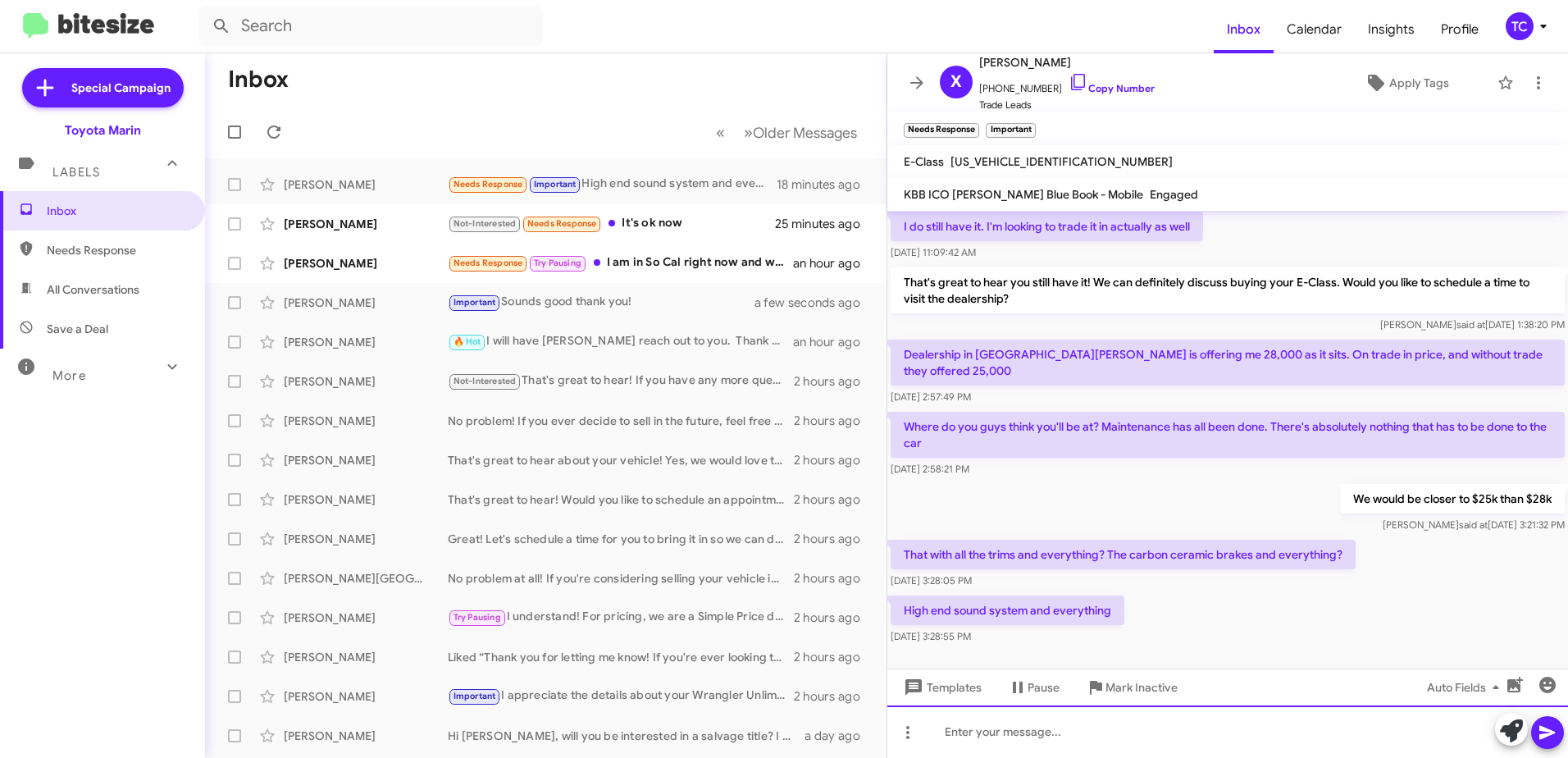
click at [1018, 737] on div at bounding box center [1228, 732] width 681 height 53
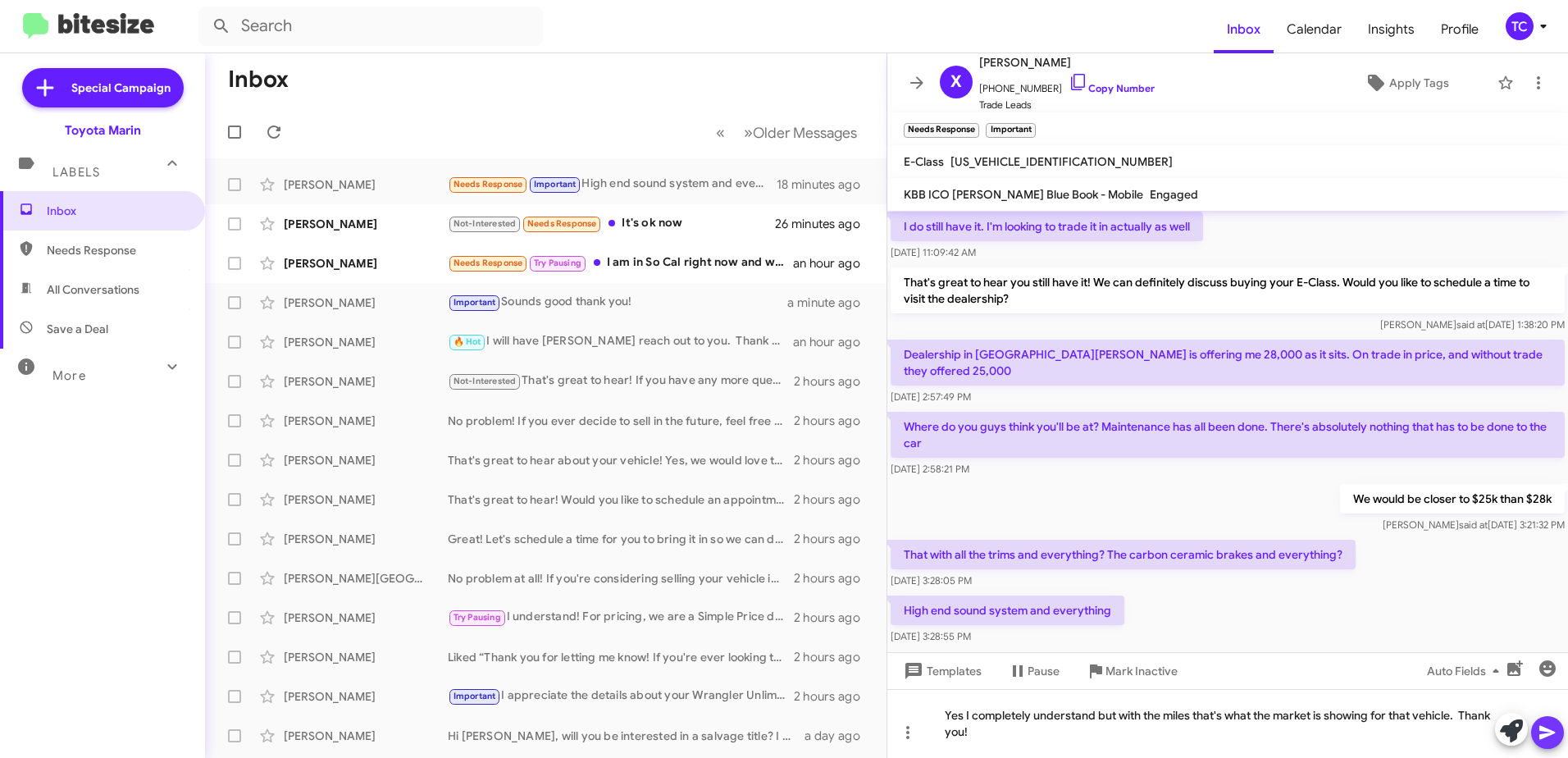
click at [1548, 726] on icon at bounding box center [1548, 733] width 19 height 19
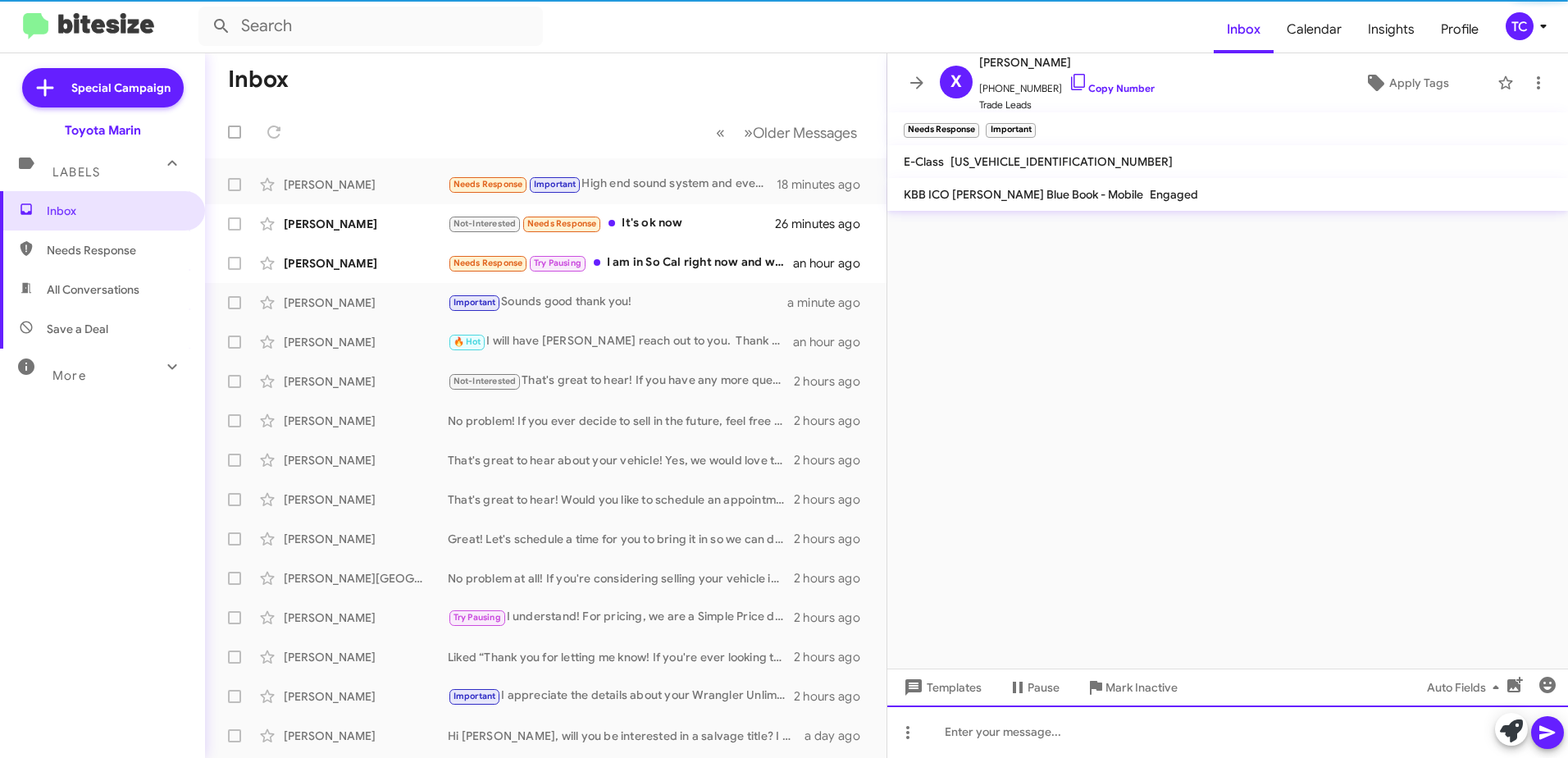
scroll to position [0, 0]
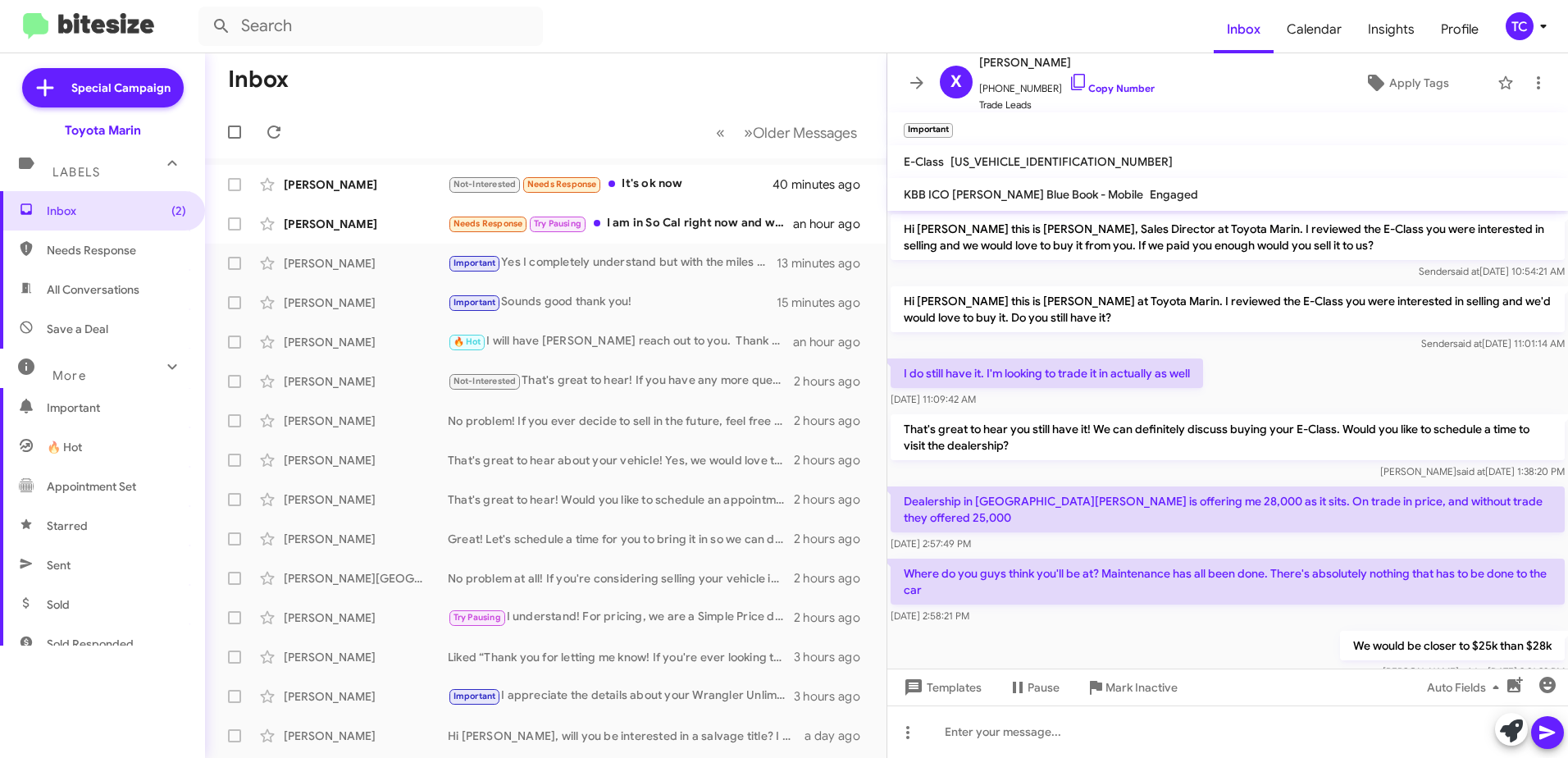
scroll to position [207, 0]
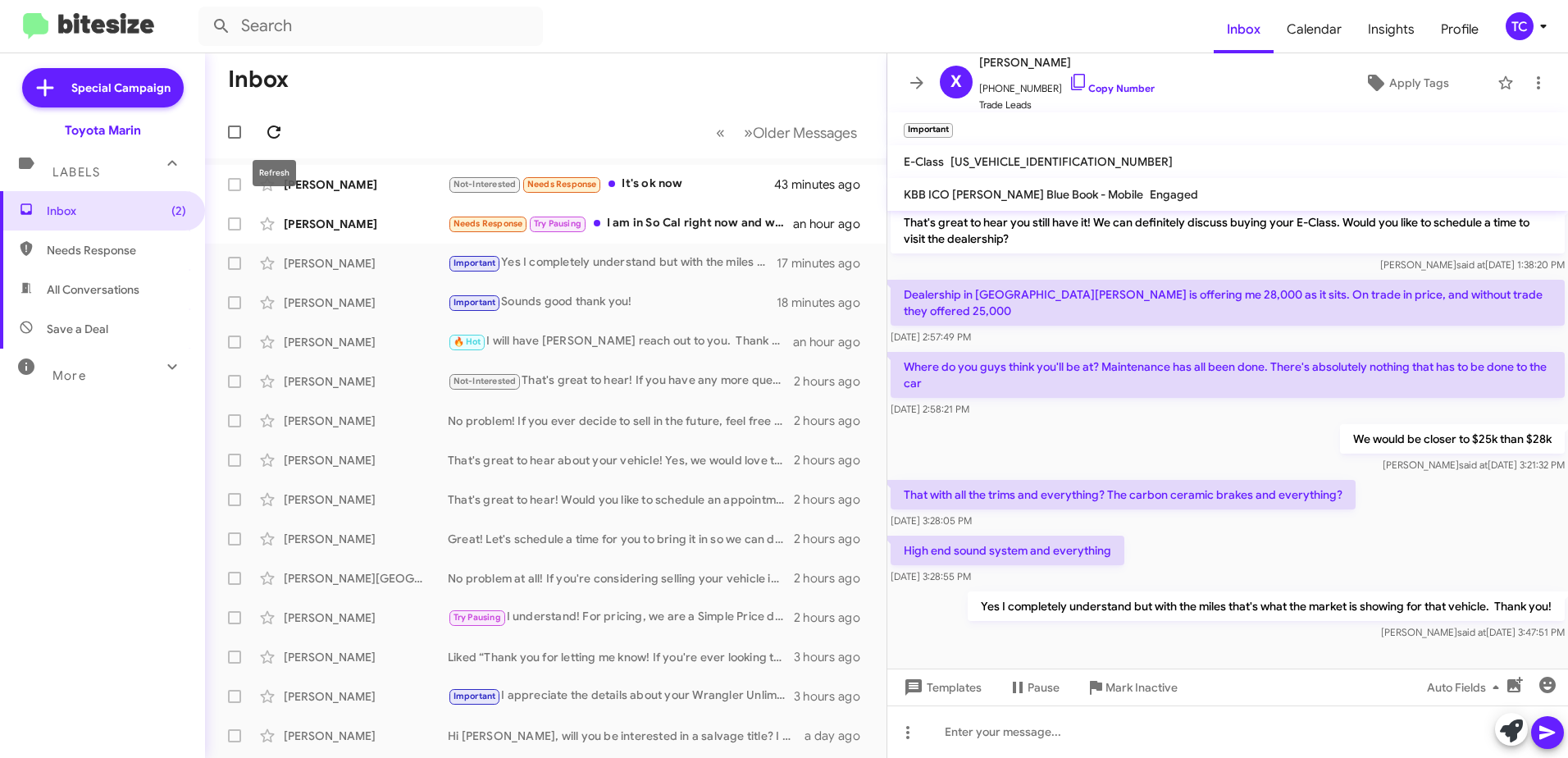
click at [261, 135] on span at bounding box center [274, 132] width 33 height 19
click at [277, 130] on icon at bounding box center [273, 132] width 13 height 13
click at [266, 123] on icon at bounding box center [274, 132] width 19 height 19
click at [269, 130] on icon at bounding box center [273, 132] width 13 height 13
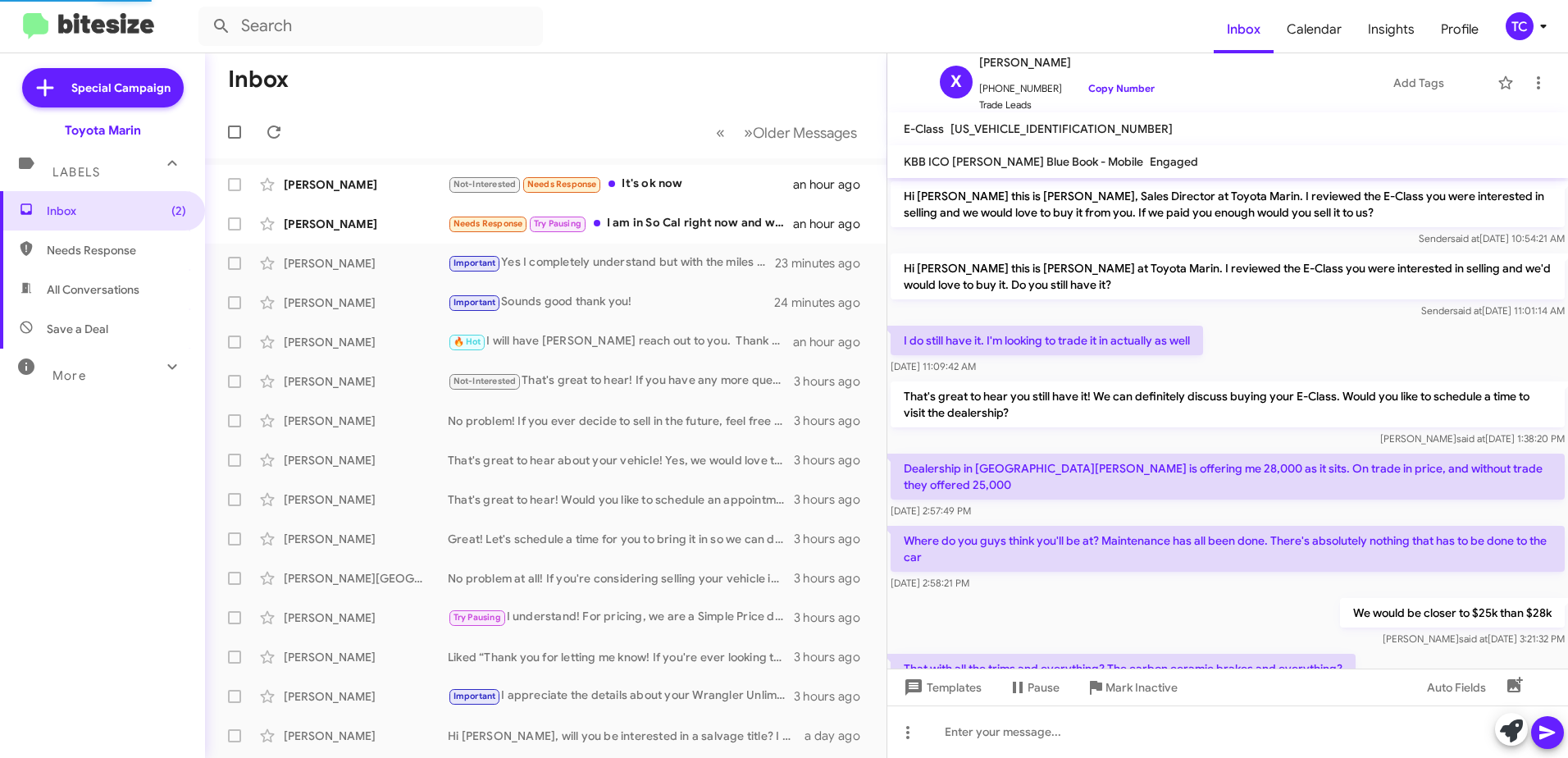
scroll to position [173, 0]
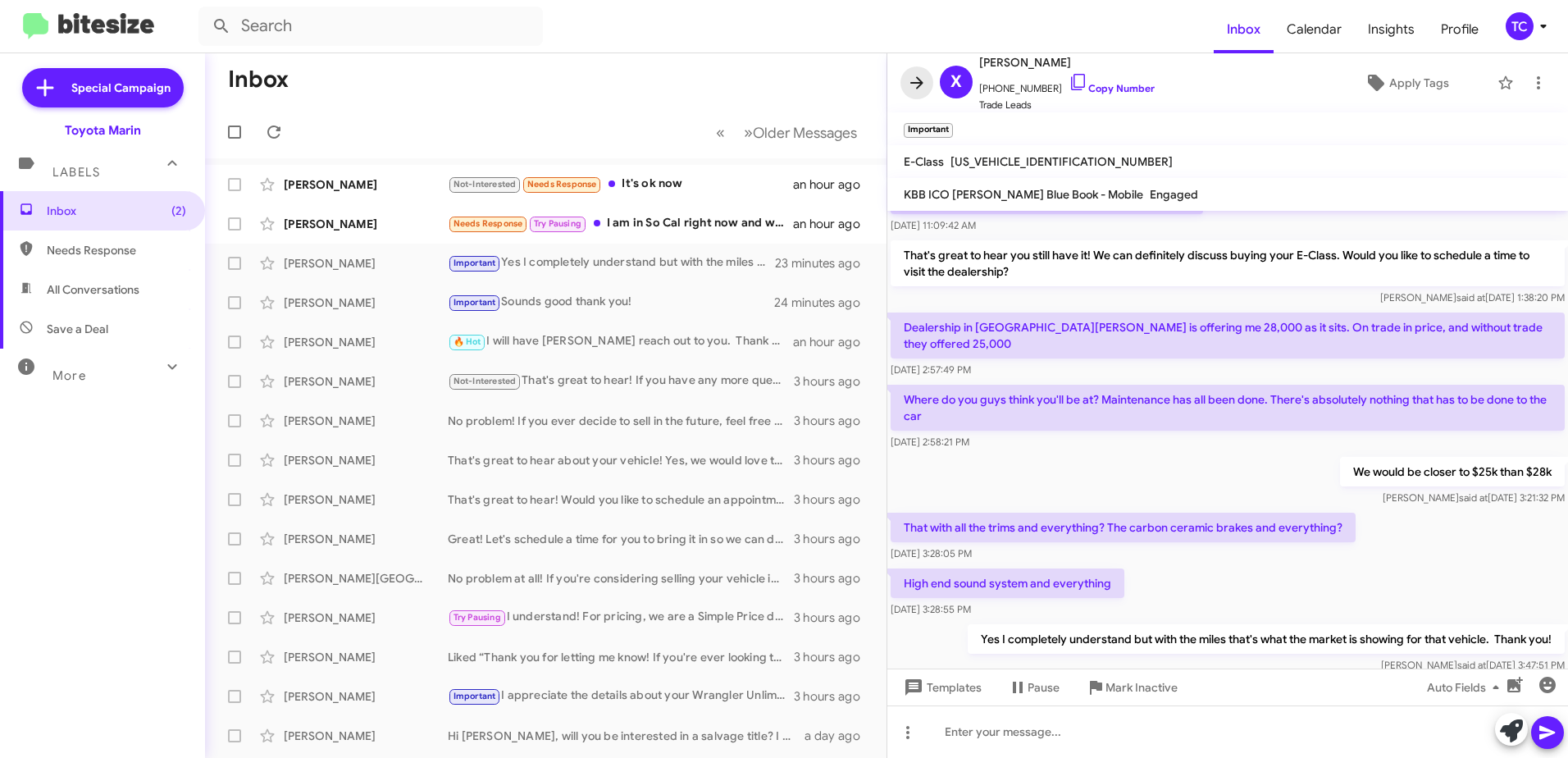
click at [919, 85] on icon at bounding box center [917, 83] width 19 height 19
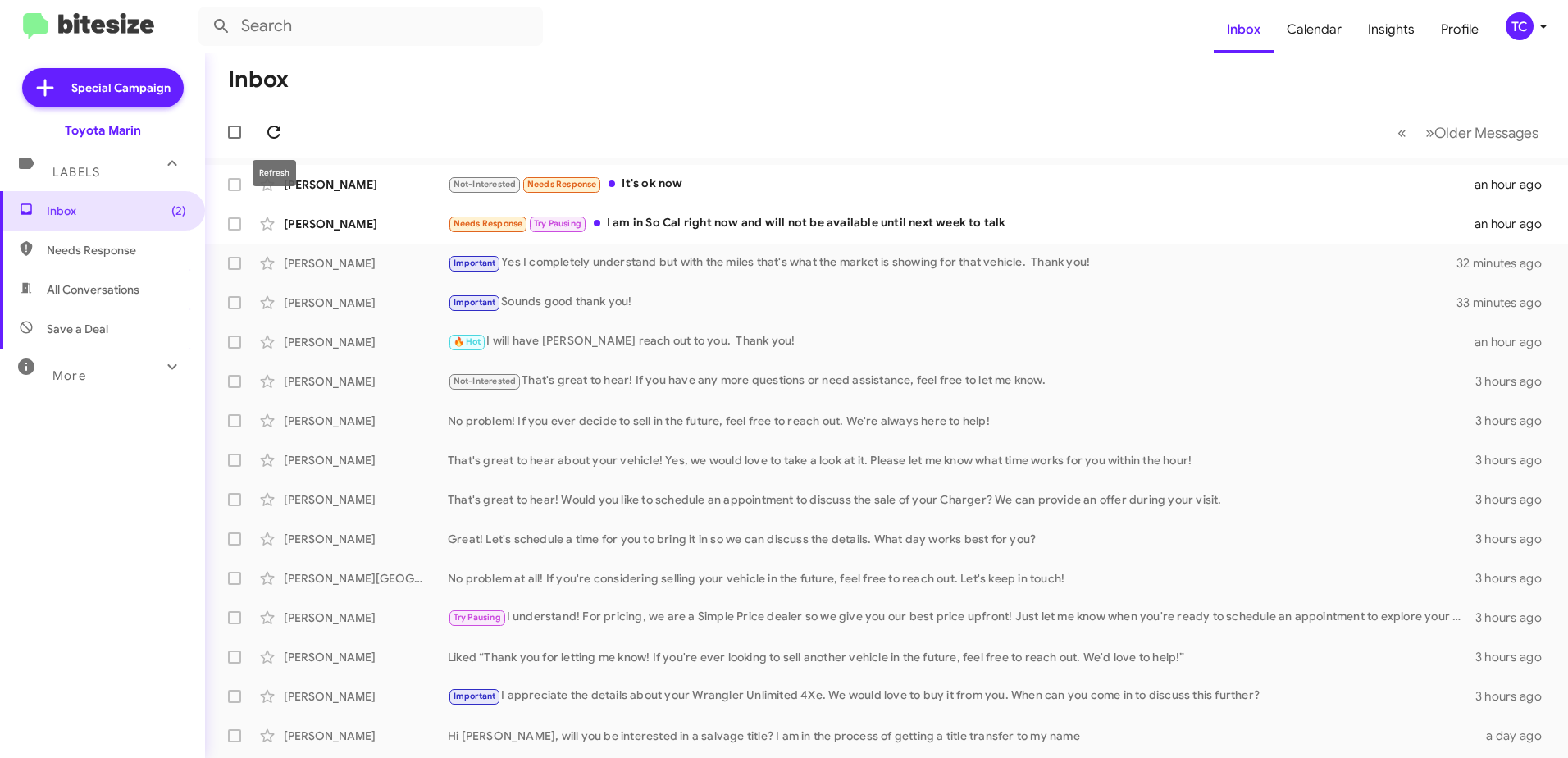
click at [272, 131] on icon at bounding box center [274, 132] width 19 height 19
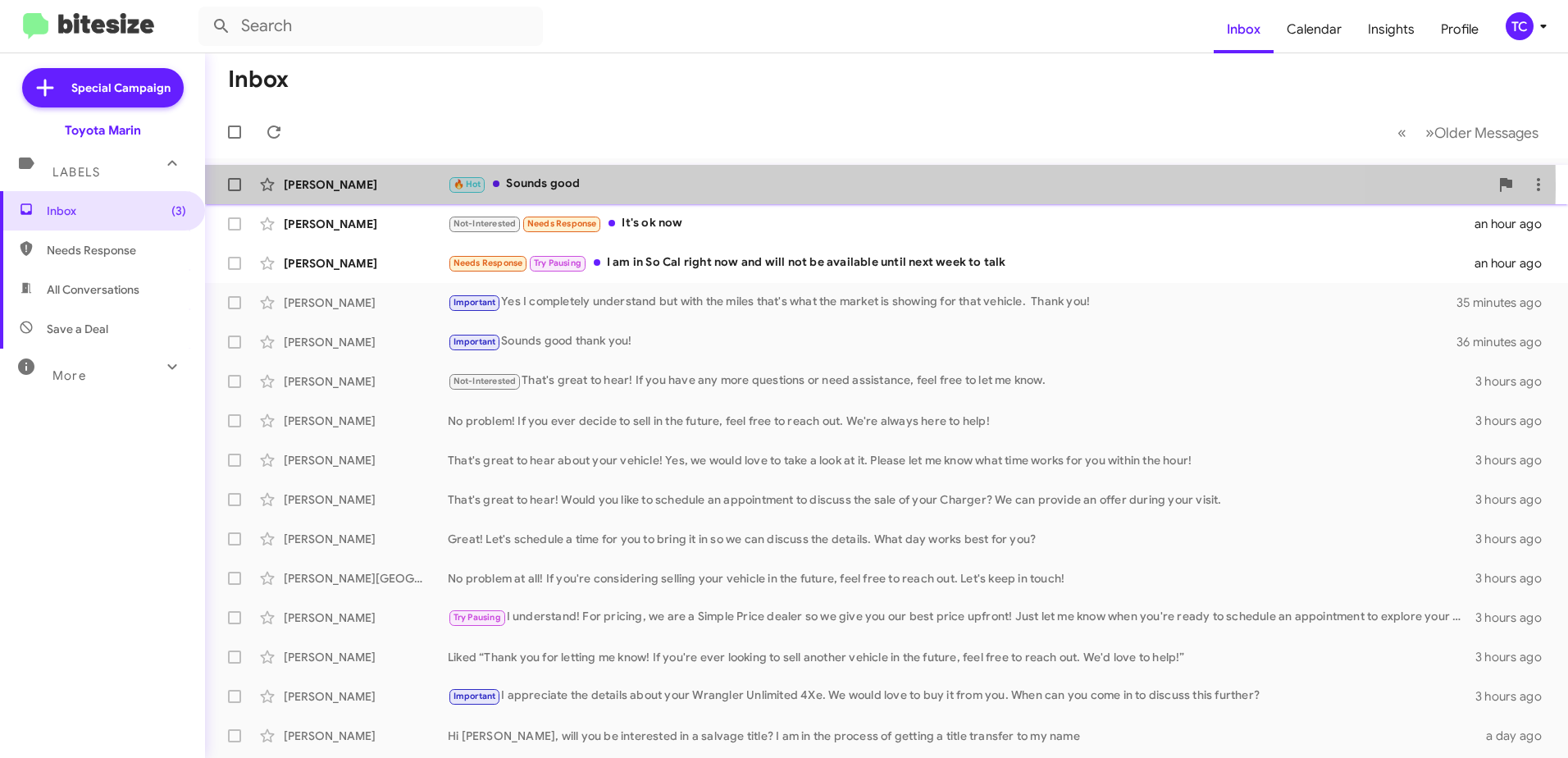
click at [522, 184] on div "🔥 Hot Sounds good" at bounding box center [969, 183] width 1042 height 19
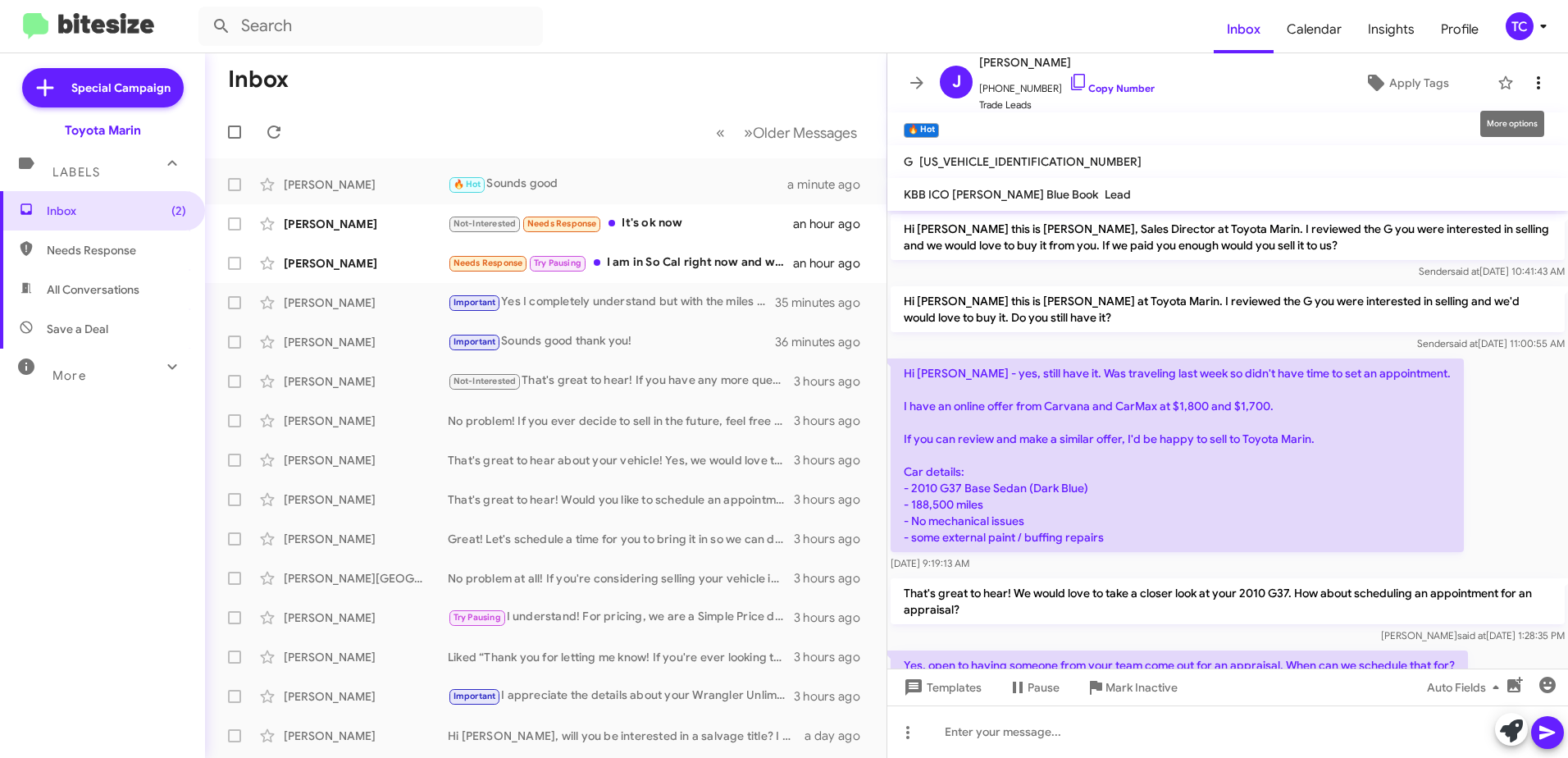
click at [1531, 81] on icon at bounding box center [1539, 83] width 19 height 19
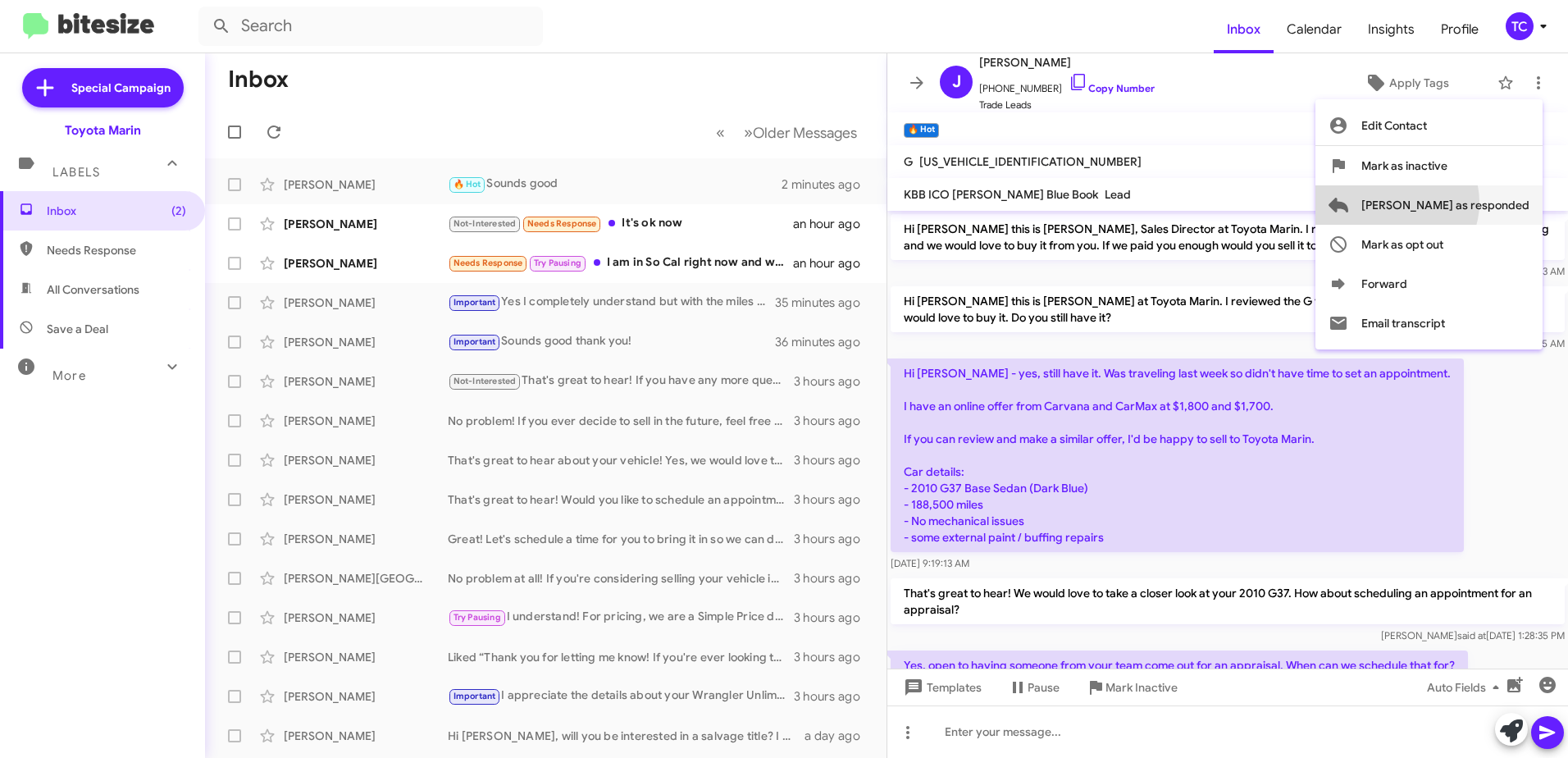
click at [1462, 203] on span "[PERSON_NAME] as responded" at bounding box center [1445, 205] width 169 height 39
